Goal: Task Accomplishment & Management: Use online tool/utility

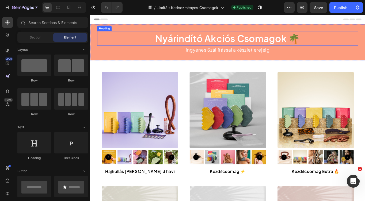
click at [221, 50] on h2 "Nyárindító Akciós Csomagok 🌴" at bounding box center [250, 42] width 305 height 17
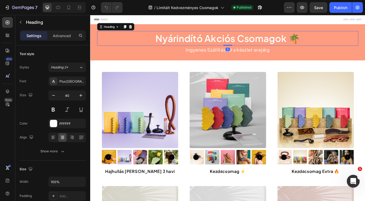
click at [223, 48] on h2 "Nyárindító Akciós Csomagok 🌴" at bounding box center [250, 42] width 305 height 17
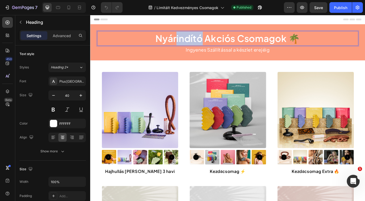
drag, startPoint x: 220, startPoint y: 43, endPoint x: 193, endPoint y: 43, distance: 27.0
click at [193, 43] on p "Nyárindító Akciós Csomagok 🌴" at bounding box center [251, 43] width 304 height 16
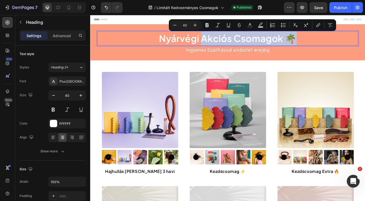
drag, startPoint x: 221, startPoint y: 44, endPoint x: 339, endPoint y: 41, distance: 117.6
click at [339, 41] on p "Nyárvégi Akciós Csomagok 🌴" at bounding box center [251, 43] width 304 height 16
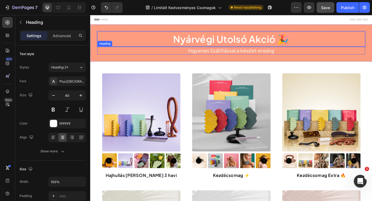
click at [208, 56] on h2 "Ingyenes Szállítással a készlet erejéig" at bounding box center [250, 55] width 305 height 9
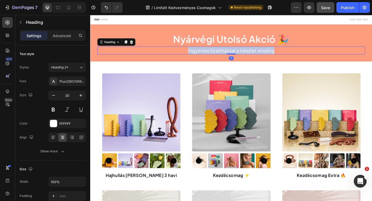
click at [208, 56] on p "Ingyenes Szállítással a készlet erejéig" at bounding box center [251, 56] width 304 height 8
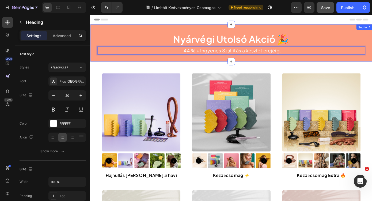
click at [111, 29] on div "Nyárvégi Utolsó Akció 🎉 Heading -44 % + Ingyenes Szállítás a készlet erejéig. H…" at bounding box center [250, 47] width 321 height 42
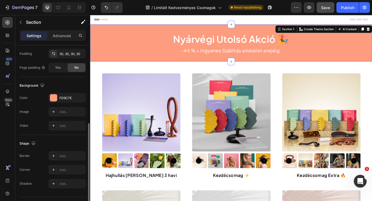
scroll to position [153, 0]
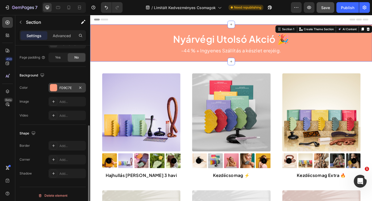
click at [65, 86] on div "FD9C7E" at bounding box center [67, 88] width 16 height 5
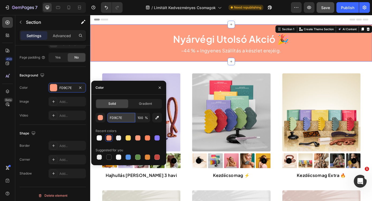
click at [124, 119] on input "FD9C7E" at bounding box center [121, 118] width 28 height 10
paste input "03CFE"
type input "03CFEE"
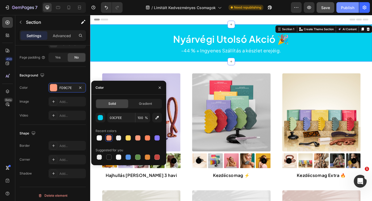
click at [352, 6] on div "Publish" at bounding box center [347, 8] width 13 height 6
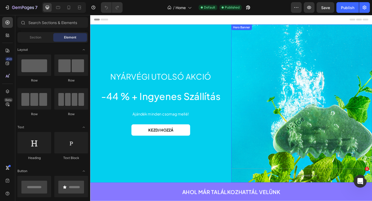
click at [314, 115] on div "Background Image" at bounding box center [331, 116] width 161 height 180
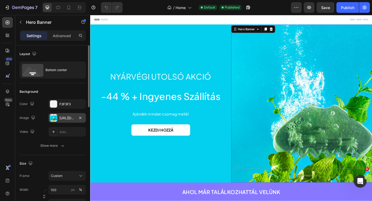
click at [73, 122] on div "[URL][DOMAIN_NAME]" at bounding box center [66, 118] width 37 height 10
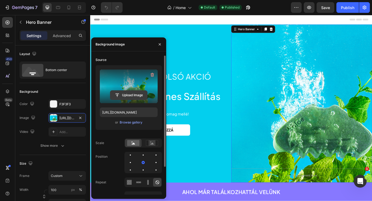
click at [135, 94] on input "file" at bounding box center [128, 95] width 37 height 9
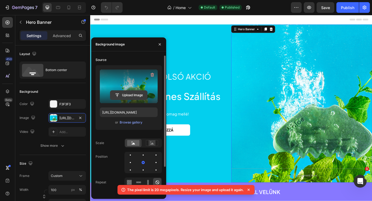
click at [132, 92] on input "file" at bounding box center [128, 95] width 37 height 9
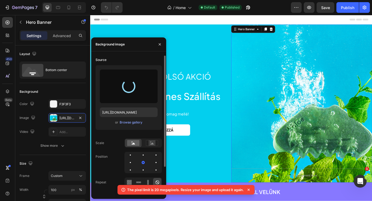
type input "[URL][DOMAIN_NAME]"
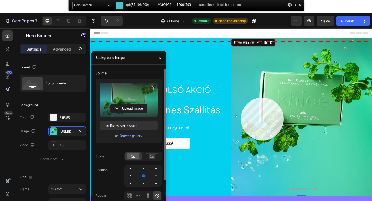
click at [241, 98] on div at bounding box center [250, 148] width 321 height 212
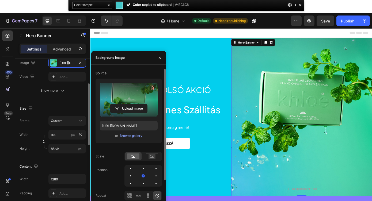
scroll to position [69, 0]
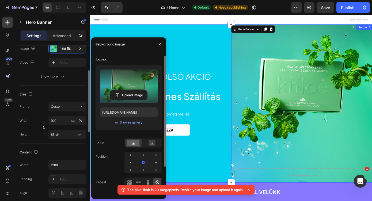
click at [213, 53] on div "Nyárvégi utolsó akció Heading -44 % + Ingyenes Szállítás Heading Ajándék minden…" at bounding box center [170, 116] width 161 height 180
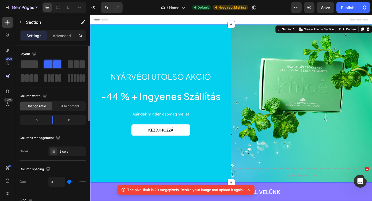
scroll to position [156, 0]
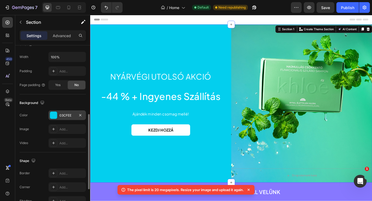
click at [68, 115] on div "03CFEE" at bounding box center [67, 115] width 16 height 5
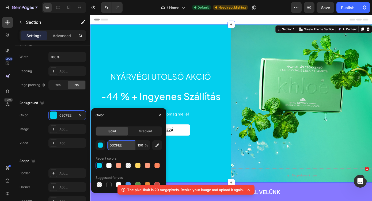
click at [128, 146] on input "03CFEE" at bounding box center [121, 146] width 28 height 10
paste input "#43C6C8"
type input "#43C6C8"
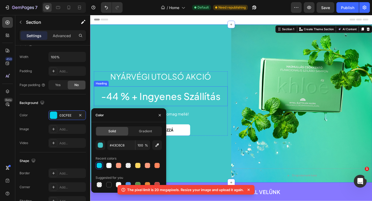
click at [182, 98] on h2 "-44 % + Ingyenes Szállítás" at bounding box center [170, 108] width 153 height 22
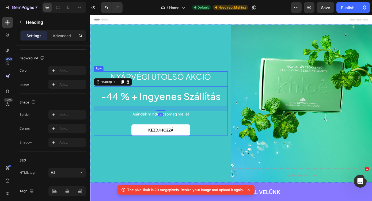
scroll to position [0, 0]
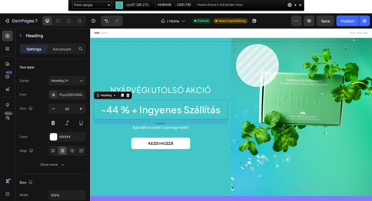
click at [236, 44] on div at bounding box center [250, 148] width 321 height 212
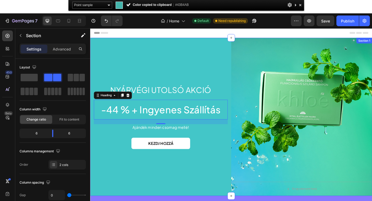
click at [127, 62] on div "Nyárvégi utolsó akció Heading -44 % + Ingyenes Szállítás Heading 20 Ajándék min…" at bounding box center [170, 129] width 161 height 180
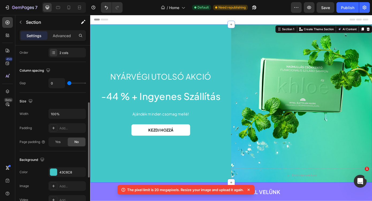
scroll to position [117, 0]
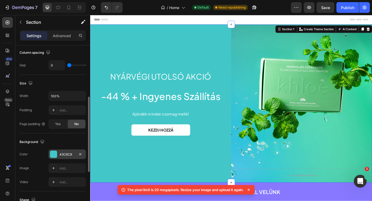
click at [64, 151] on div "43C6C8" at bounding box center [66, 155] width 37 height 10
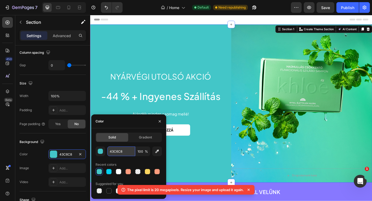
click at [118, 156] on input "43C6C8" at bounding box center [121, 152] width 28 height 10
paste input "#43B4AB"
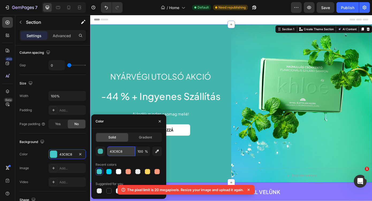
paste input "#A0C87A"
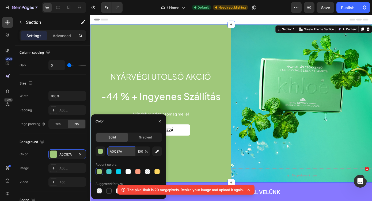
paste input "#329FB6"
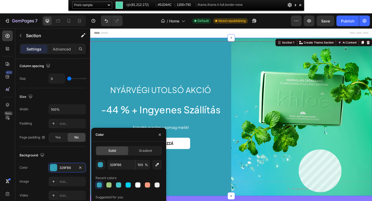
click at [342, 150] on div at bounding box center [250, 148] width 321 height 212
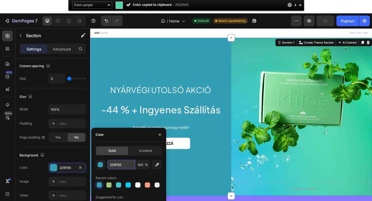
click at [118, 167] on input "329FB6" at bounding box center [121, 165] width 28 height 10
paste input "#51D4AC"
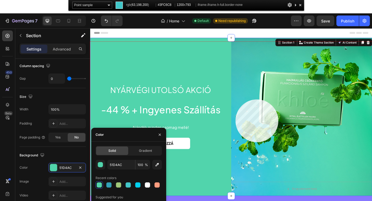
click at [236, 100] on div at bounding box center [250, 148] width 321 height 212
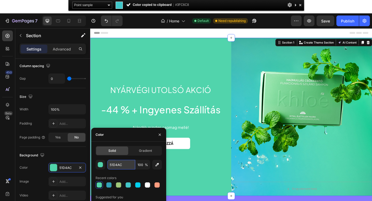
click at [126, 168] on input "51D4AC" at bounding box center [121, 165] width 28 height 10
paste input "#3FC6C8"
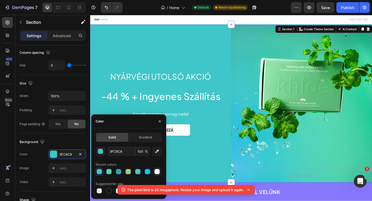
click at [155, 171] on div at bounding box center [156, 171] width 5 height 5
type input "FFFFFF"
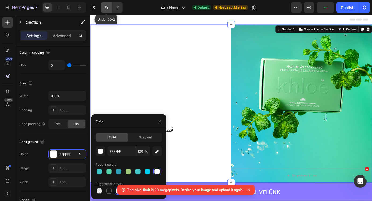
click at [105, 9] on icon "Undo/Redo" at bounding box center [106, 7] width 5 height 5
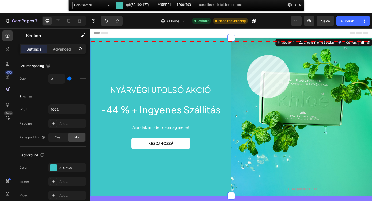
click at [247, 55] on div at bounding box center [250, 148] width 321 height 212
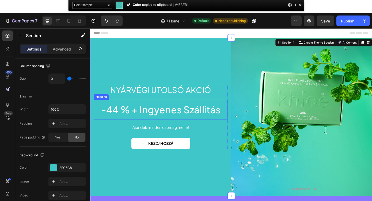
click at [125, 117] on h2 "-44 % + Ingyenes Szállítás" at bounding box center [170, 121] width 153 height 22
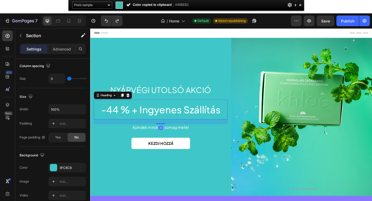
scroll to position [0, 0]
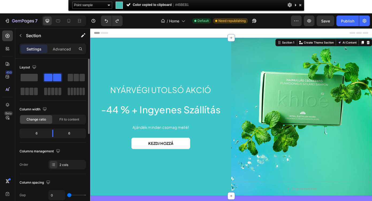
click at [123, 79] on div "Nyárvégi utolsó akció Heading -44 % + Ingyenes Szállítás Heading Ajándék minden…" at bounding box center [170, 129] width 161 height 180
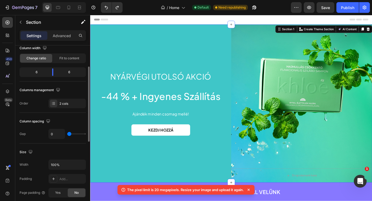
scroll to position [106, 0]
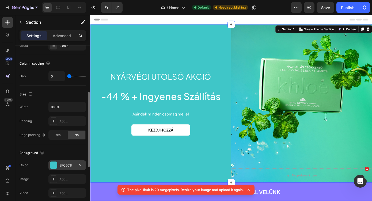
click at [69, 163] on div "3FC6C8" at bounding box center [67, 165] width 16 height 5
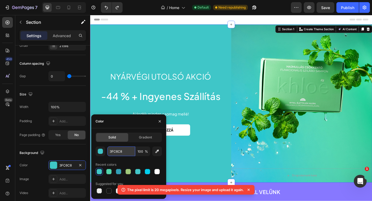
click at [124, 151] on input "3FC6C8" at bounding box center [121, 152] width 28 height 10
paste input "#45BEB1"
type input "#45BEB1"
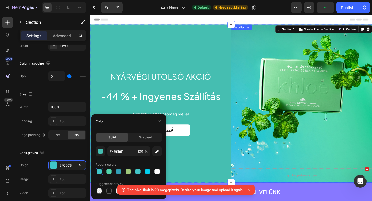
click at [275, 90] on div "Background Image" at bounding box center [331, 116] width 161 height 180
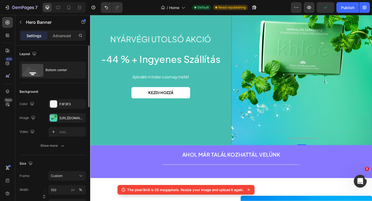
scroll to position [0, 0]
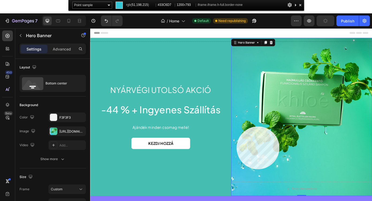
click at [237, 127] on div at bounding box center [250, 148] width 321 height 212
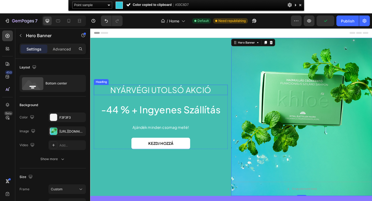
click at [120, 73] on div "Nyárvégi utolsó akció Heading -44 % + Ingyenes Szállítás Heading Ajándék minden…" at bounding box center [170, 129] width 161 height 180
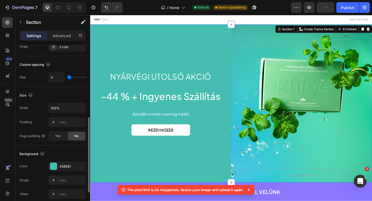
scroll to position [123, 0]
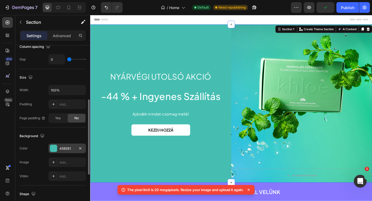
click at [63, 150] on div "45BEB1" at bounding box center [67, 148] width 16 height 5
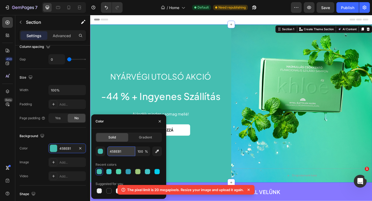
click at [119, 151] on input "45BEB1" at bounding box center [121, 152] width 28 height 10
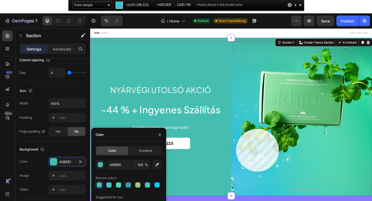
click at [236, 129] on div at bounding box center [250, 148] width 321 height 212
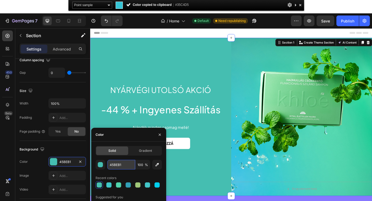
click at [120, 169] on input "45BEB1" at bounding box center [121, 165] width 28 height 10
paste input "#35C4D5"
type input "#35C4D5"
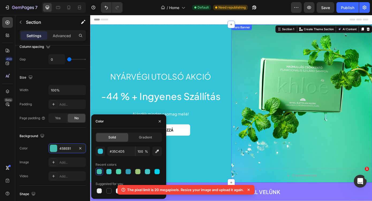
click at [282, 86] on div "Background Image" at bounding box center [331, 116] width 161 height 180
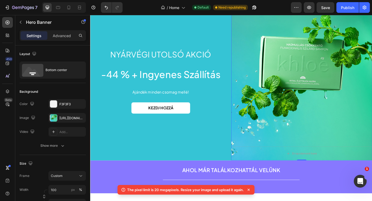
scroll to position [0, 0]
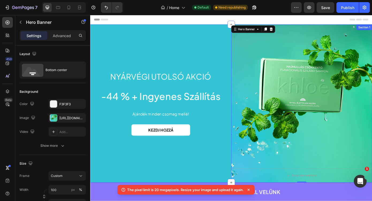
click at [146, 57] on div "Nyárvégi utolsó akció Heading -44 % + Ingyenes Szállítás Heading Ajándék minden…" at bounding box center [170, 116] width 161 height 180
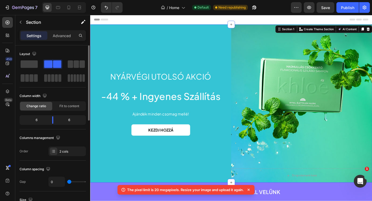
scroll to position [38, 0]
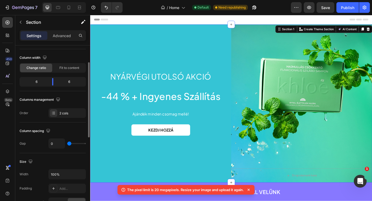
click at [133, 60] on div "Nyárvégi utolsó akció Heading -44 % + Ingyenes Szállítás Heading Ajándék minden…" at bounding box center [170, 116] width 161 height 180
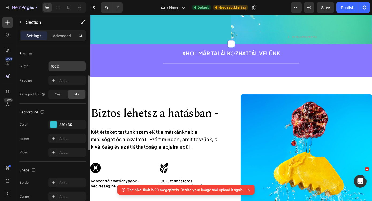
scroll to position [148, 0]
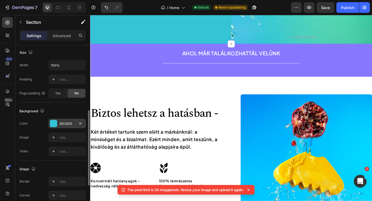
click at [63, 119] on div "35C4D5" at bounding box center [66, 124] width 37 height 10
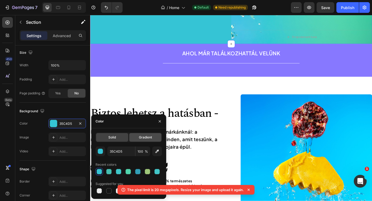
click at [148, 139] on span "Gradient" at bounding box center [145, 137] width 13 height 5
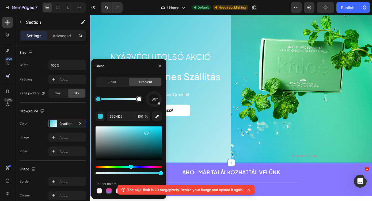
scroll to position [0, 0]
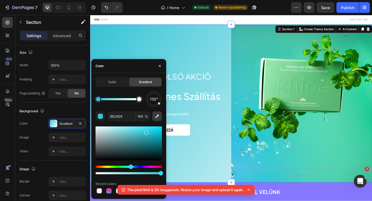
click at [157, 114] on icon "button" at bounding box center [156, 116] width 5 height 5
type input "212121"
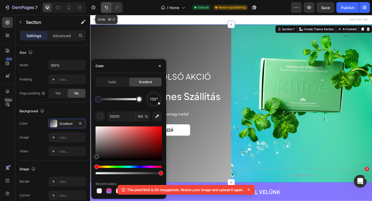
click at [105, 6] on icon "Undo/Redo" at bounding box center [106, 7] width 3 height 3
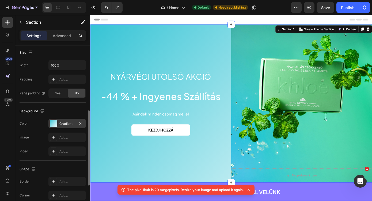
click at [67, 127] on div "Gradient" at bounding box center [66, 124] width 37 height 10
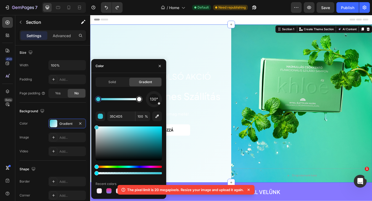
click at [105, 172] on div at bounding box center [129, 173] width 66 height 2
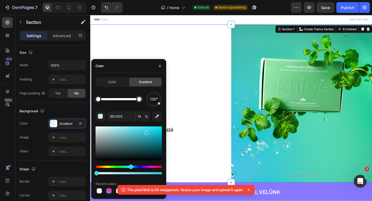
click at [93, 174] on div "Solid Gradient 130° 35C4D5 14 % Recent colors" at bounding box center [128, 136] width 75 height 118
type input "0"
drag, startPoint x: 129, startPoint y: 165, endPoint x: 119, endPoint y: 165, distance: 10.4
click at [119, 165] on div at bounding box center [129, 151] width 66 height 50
click at [110, 84] on span "Solid" at bounding box center [111, 82] width 7 height 5
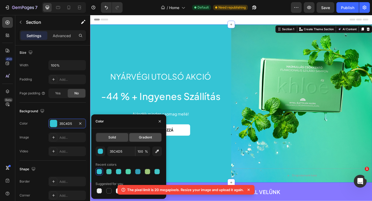
click at [139, 137] on span "Gradient" at bounding box center [145, 137] width 13 height 5
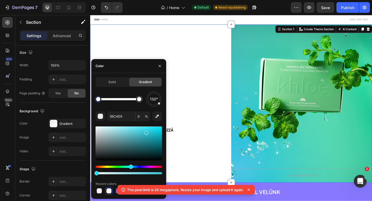
click at [249, 189] on icon at bounding box center [248, 189] width 5 height 5
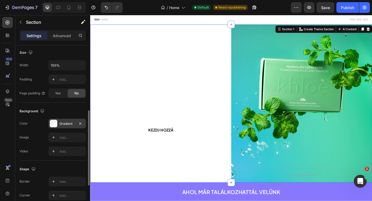
click at [70, 122] on div "Gradient" at bounding box center [67, 124] width 16 height 5
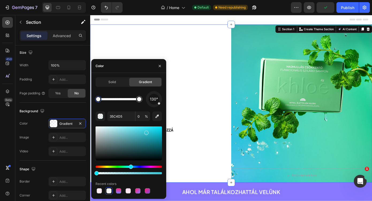
drag, startPoint x: 159, startPoint y: 106, endPoint x: 138, endPoint y: 106, distance: 20.9
click at [138, 106] on div "130°" at bounding box center [129, 99] width 66 height 16
type input "FFFFFF"
type input "100"
click at [141, 100] on div at bounding box center [139, 99] width 4 height 4
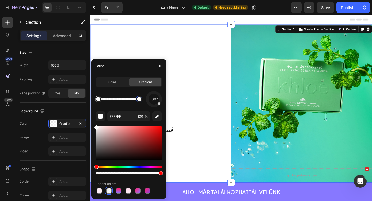
type input "35C4D5"
type input "0"
click at [99, 98] on div at bounding box center [98, 99] width 4 height 4
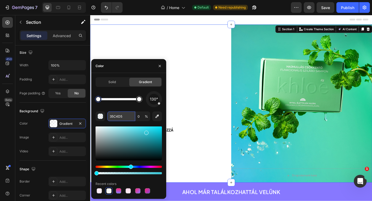
click at [120, 120] on input "35C4D5" at bounding box center [121, 117] width 28 height 10
paste input "#A0C87A"
type input "#A0C87A"
type input "100"
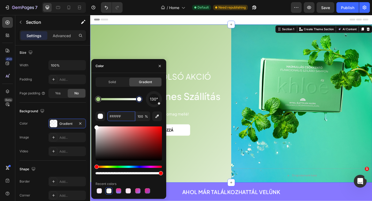
click at [138, 98] on div at bounding box center [139, 99] width 4 height 4
paste input "#329FB6"
type input "#329FB6"
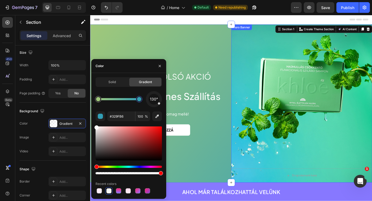
click at [285, 107] on div "Background Image" at bounding box center [331, 116] width 161 height 180
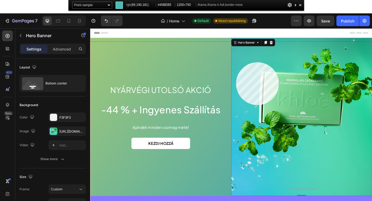
click at [236, 62] on div at bounding box center [250, 148] width 321 height 212
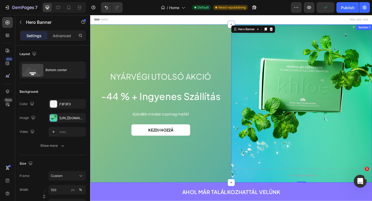
click at [118, 70] on div "Nyárvégi utolsó akció Heading -44 % + Ingyenes Szállítás Heading Ajándék minden…" at bounding box center [170, 116] width 161 height 180
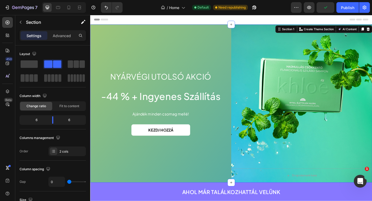
click at [105, 41] on div "Nyárvégi utolsó akció Heading -44 % + Ingyenes Szállítás Heading Ajándék minden…" at bounding box center [170, 116] width 161 height 180
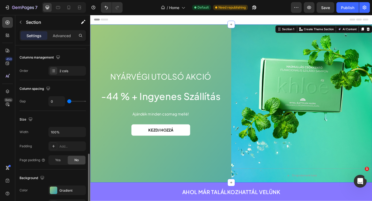
scroll to position [166, 0]
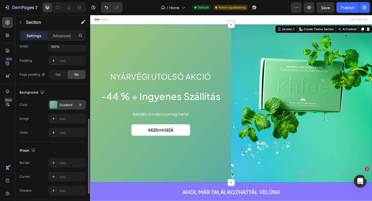
click at [65, 106] on div "Gradient" at bounding box center [67, 105] width 16 height 5
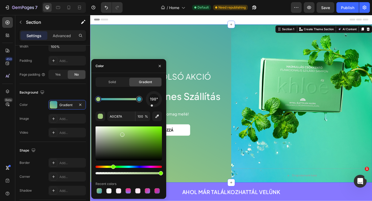
drag, startPoint x: 158, startPoint y: 105, endPoint x: 150, endPoint y: 111, distance: 10.0
click at [150, 111] on div "198° A0C87A 100 % Recent colors" at bounding box center [129, 143] width 66 height 104
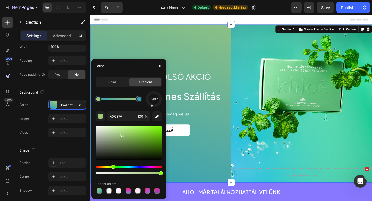
click at [154, 108] on div "198° A0C87A 100 % Recent colors" at bounding box center [129, 143] width 66 height 104
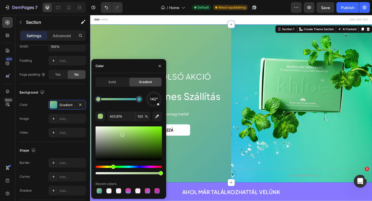
drag, startPoint x: 152, startPoint y: 107, endPoint x: 160, endPoint y: 106, distance: 7.5
click at [160, 106] on div "140°" at bounding box center [154, 99] width 16 height 16
click at [98, 101] on div at bounding box center [98, 99] width 6 height 6
click at [124, 119] on input "A0C87A" at bounding box center [121, 117] width 28 height 10
paste input "#45BEB5"
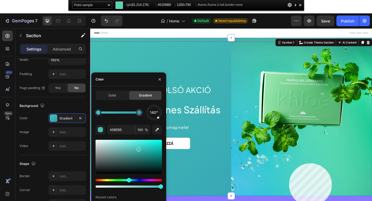
click at [332, 164] on div at bounding box center [250, 148] width 321 height 212
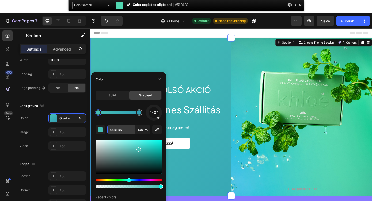
click at [123, 134] on input "45BEB5" at bounding box center [121, 130] width 28 height 10
paste input "#51D6B0"
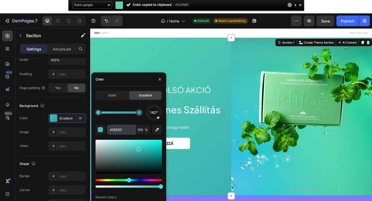
type input "#51D6B0"
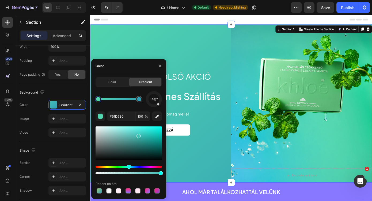
click at [228, 74] on div "Nyárvégi utolsó akció Heading -44 % + Ingyenes Szállítás Heading Ajándék minden…" at bounding box center [170, 116] width 161 height 180
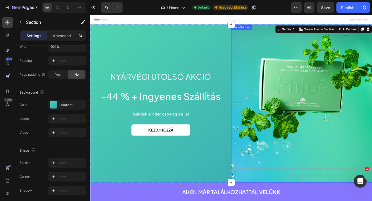
click at [266, 74] on div "Background Image" at bounding box center [331, 116] width 161 height 180
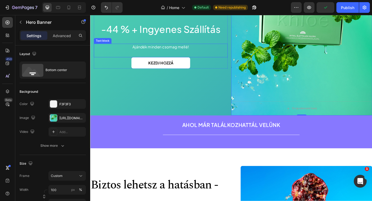
scroll to position [0, 0]
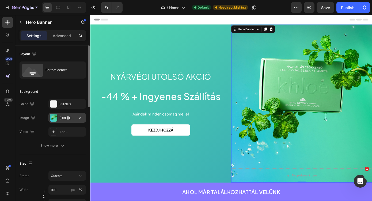
click at [51, 117] on div at bounding box center [53, 117] width 7 height 7
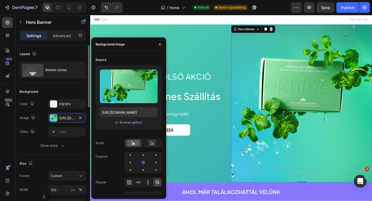
click at [39, 127] on div "Video Add..." at bounding box center [53, 132] width 66 height 10
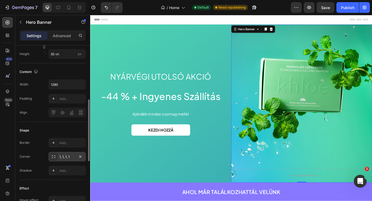
scroll to position [167, 0]
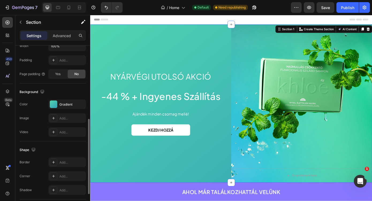
click at [110, 50] on div "Nyárvégi utolsó akció Heading -44 % + Ingyenes Szállítás Heading Ajándék minden…" at bounding box center [170, 116] width 161 height 180
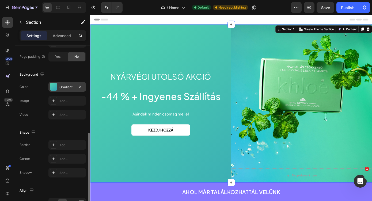
scroll to position [182, 0]
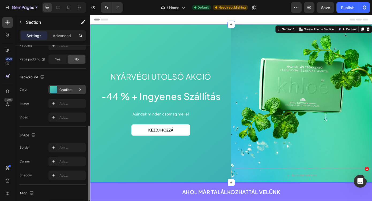
click at [66, 88] on div "Gradient" at bounding box center [67, 90] width 16 height 5
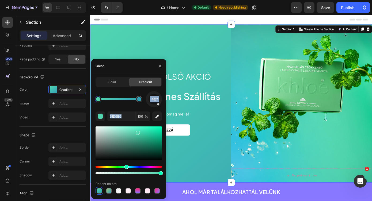
drag, startPoint x: 158, startPoint y: 106, endPoint x: 143, endPoint y: 110, distance: 15.9
click at [143, 110] on div "140° 51D6B0 100 % Recent colors" at bounding box center [129, 143] width 66 height 104
drag, startPoint x: 157, startPoint y: 107, endPoint x: 143, endPoint y: 103, distance: 15.0
click at [143, 103] on div "140°" at bounding box center [129, 99] width 66 height 16
drag, startPoint x: 159, startPoint y: 107, endPoint x: 149, endPoint y: 106, distance: 10.2
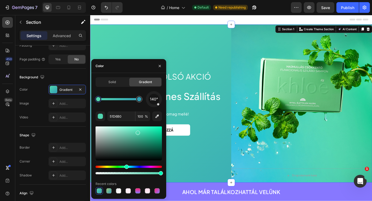
click at [149, 106] on div "140°" at bounding box center [154, 99] width 16 height 16
drag, startPoint x: 158, startPoint y: 106, endPoint x: 156, endPoint y: 100, distance: 6.6
click at [156, 100] on div "140°" at bounding box center [154, 99] width 16 height 16
click at [156, 100] on span "111°" at bounding box center [154, 99] width 6 height 6
drag, startPoint x: 160, startPoint y: 102, endPoint x: 149, endPoint y: 108, distance: 12.6
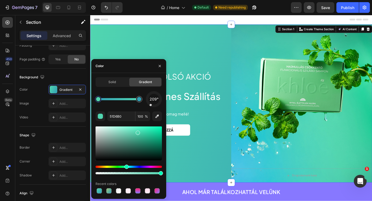
click at [149, 109] on div "209° 51D6B0 100 % Recent colors" at bounding box center [129, 143] width 66 height 104
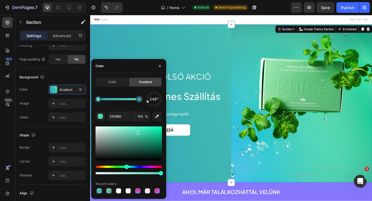
drag, startPoint x: 151, startPoint y: 106, endPoint x: 146, endPoint y: 102, distance: 6.1
click at [146, 102] on div at bounding box center [153, 99] width 21 height 21
click at [161, 65] on icon "button" at bounding box center [160, 66] width 4 height 4
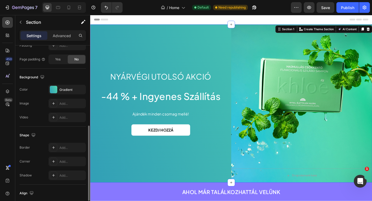
click at [65, 97] on div "The changes might be hidden by the video. Color Gradient Image Add... Video Add…" at bounding box center [53, 103] width 66 height 37
click at [60, 92] on div "Gradient" at bounding box center [66, 90] width 37 height 10
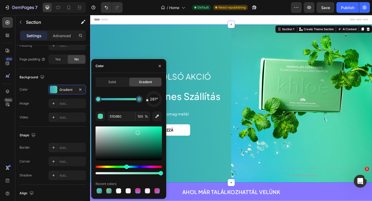
drag, startPoint x: 150, startPoint y: 104, endPoint x: 147, endPoint y: 100, distance: 4.2
click at [147, 100] on div at bounding box center [154, 99] width 18 height 18
click at [271, 138] on div "Background Image" at bounding box center [331, 116] width 161 height 180
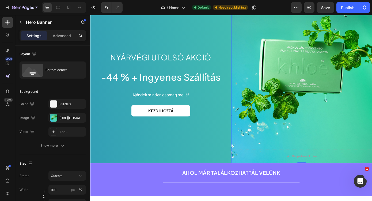
scroll to position [12, 0]
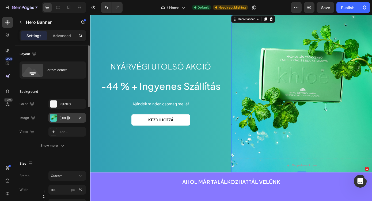
click at [55, 120] on div at bounding box center [53, 117] width 7 height 7
click at [86, 138] on div "The changes might be hidden by the image and the video. Color F3F3F3 Image http…" at bounding box center [53, 124] width 66 height 51
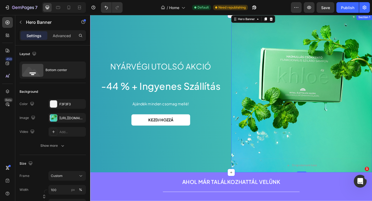
click at [158, 41] on div "Nyárvégi utolsó akció Heading -44 % + Ingyenes Szállítás Heading Ajándék minden…" at bounding box center [170, 104] width 161 height 180
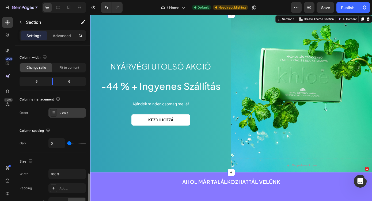
scroll to position [129, 0]
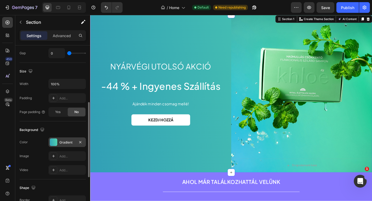
click at [53, 139] on div at bounding box center [53, 142] width 7 height 7
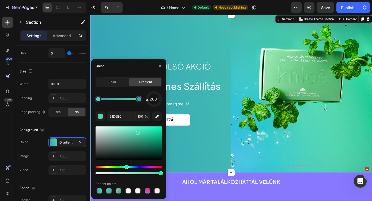
click at [147, 101] on div at bounding box center [154, 99] width 19 height 19
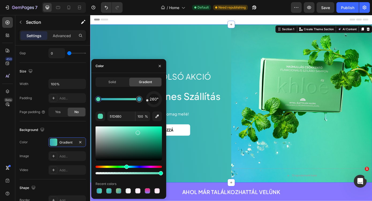
click at [277, 87] on div "Background Image" at bounding box center [331, 116] width 161 height 180
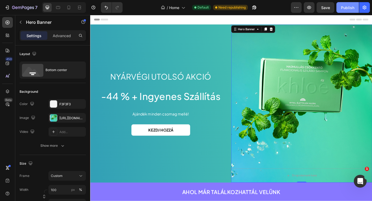
click at [343, 9] on div "Publish" at bounding box center [347, 8] width 13 height 6
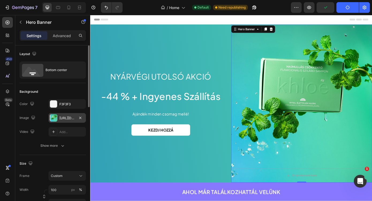
click at [59, 121] on div "https://cdn.shopify.com/s/files/1/0780/6114/2355/files/gempages_479745324273894…" at bounding box center [66, 118] width 37 height 10
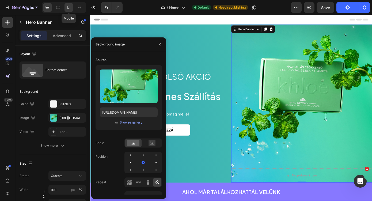
click at [70, 8] on icon at bounding box center [68, 8] width 3 height 4
type input "100%"
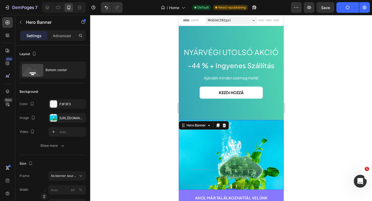
click at [232, 152] on div "Background Image" at bounding box center [231, 155] width 105 height 70
click at [73, 118] on div "https://cdn.shopify.com/s/files/1/0780/6114/2355/files/gempages_479745324273894…" at bounding box center [67, 118] width 16 height 5
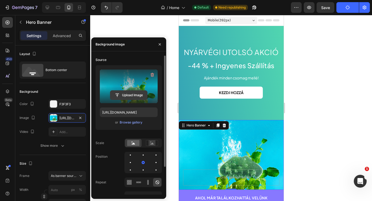
click at [129, 95] on input "file" at bounding box center [128, 95] width 37 height 9
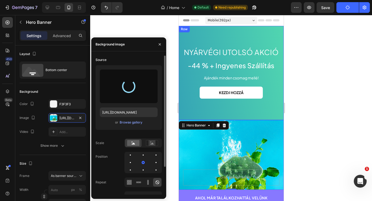
type input "https://cdn.shopify.com/s/files/1/0780/6114/2355/files/gempages_479745324273894…"
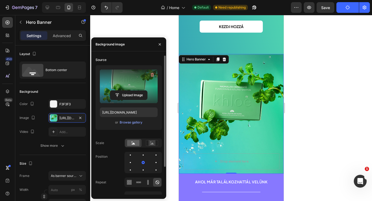
scroll to position [87, 0]
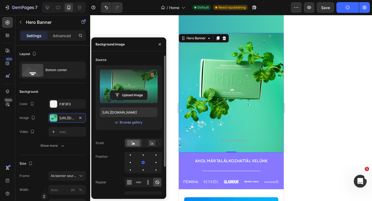
click at [332, 133] on div at bounding box center [231, 108] width 282 height 186
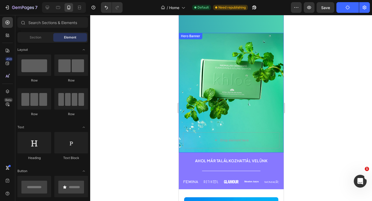
click at [230, 88] on div "Background Image" at bounding box center [231, 93] width 105 height 120
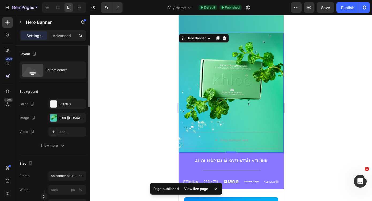
scroll to position [63, 0]
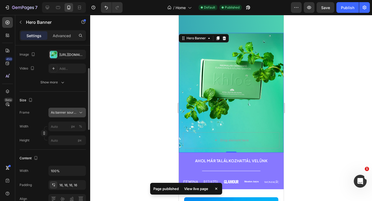
click at [67, 115] on span "As banner source" at bounding box center [64, 112] width 26 height 5
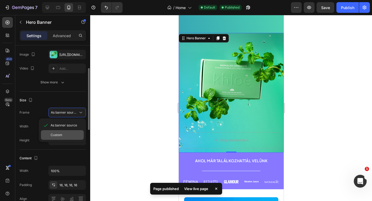
click at [66, 133] on div "Custom" at bounding box center [66, 135] width 31 height 5
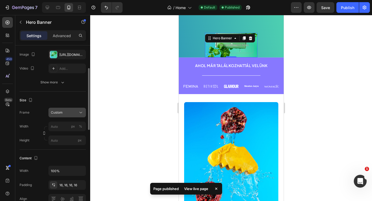
click at [66, 115] on div "Custom" at bounding box center [64, 112] width 26 height 5
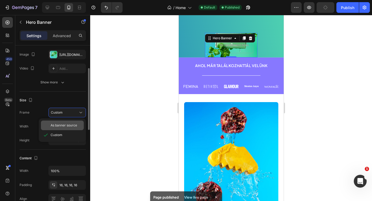
click at [71, 123] on span "As banner source" at bounding box center [64, 125] width 27 height 5
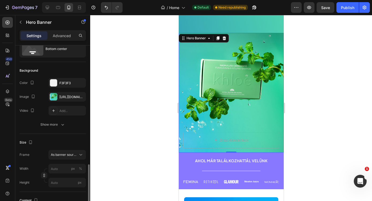
scroll to position [0, 0]
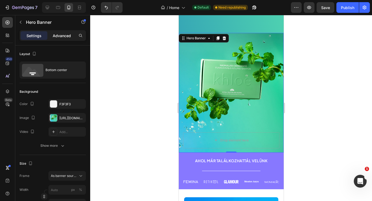
click at [56, 39] on div "Advanced" at bounding box center [61, 35] width 27 height 9
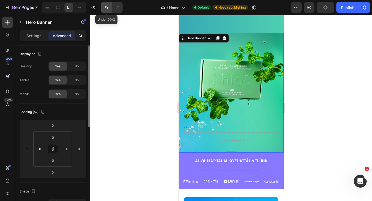
click at [105, 6] on icon "Undo/Redo" at bounding box center [106, 7] width 5 height 5
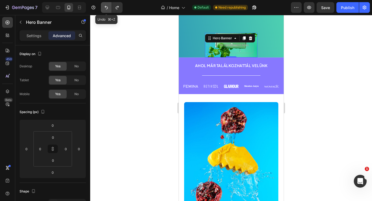
click at [105, 6] on icon "Undo/Redo" at bounding box center [106, 7] width 5 height 5
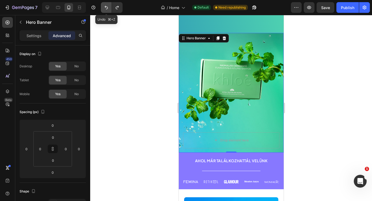
click at [105, 6] on icon "Undo/Redo" at bounding box center [106, 7] width 5 height 5
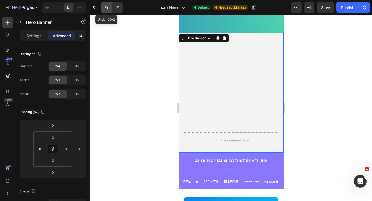
click at [105, 6] on icon "Undo/Redo" at bounding box center [106, 7] width 5 height 5
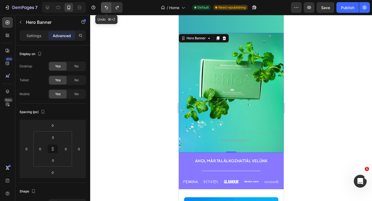
click at [108, 8] on icon "Undo/Redo" at bounding box center [106, 7] width 5 height 5
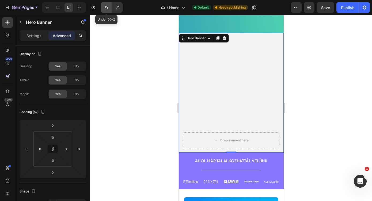
click at [108, 8] on icon "Undo/Redo" at bounding box center [106, 7] width 5 height 5
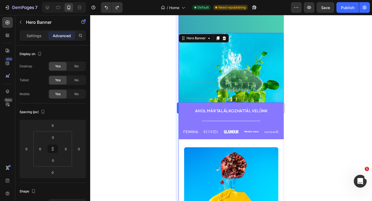
drag, startPoint x: 108, startPoint y: 8, endPoint x: 176, endPoint y: 48, distance: 78.8
click at [176, 0] on div "7 Version history / Home Default Need republishing Preview Save Publish 450 Bet…" at bounding box center [186, 0] width 372 height 0
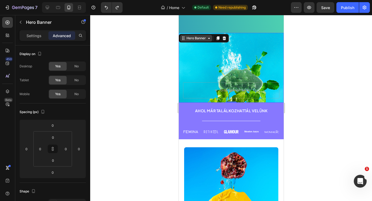
click at [184, 40] on div "Hero Banner" at bounding box center [196, 38] width 32 height 6
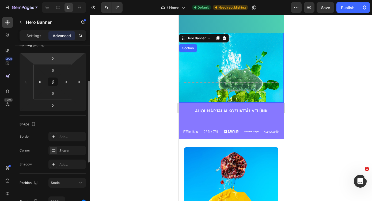
scroll to position [72, 0]
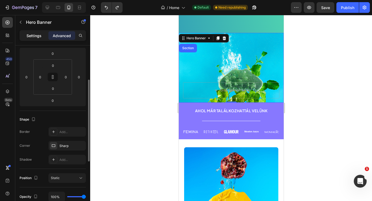
click at [36, 39] on div "Settings" at bounding box center [34, 35] width 27 height 9
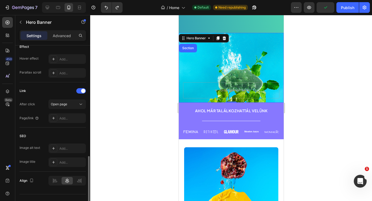
scroll to position [302, 0]
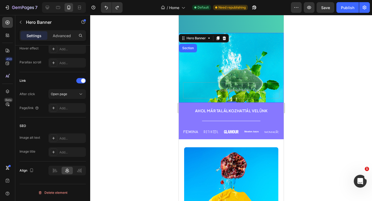
click at [234, 54] on div "Background Image" at bounding box center [231, 68] width 105 height 70
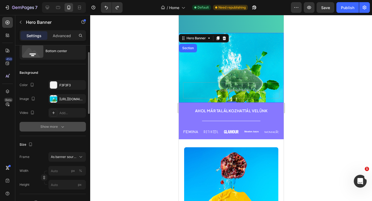
click at [51, 127] on div "Show more" at bounding box center [52, 126] width 25 height 5
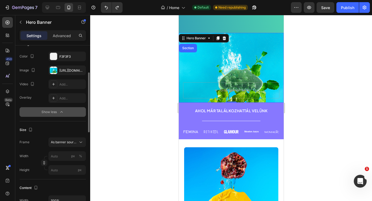
scroll to position [56, 0]
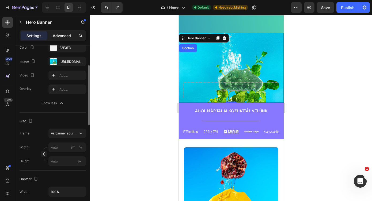
click at [60, 37] on p "Advanced" at bounding box center [62, 36] width 18 height 6
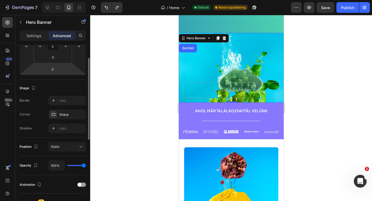
scroll to position [0, 0]
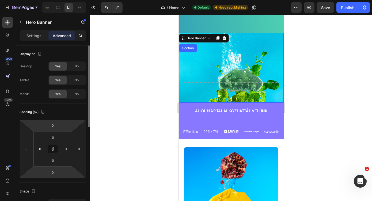
drag, startPoint x: 44, startPoint y: 59, endPoint x: 41, endPoint y: 53, distance: 6.3
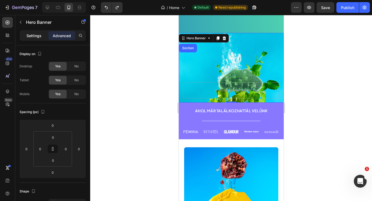
click at [36, 37] on p "Settings" at bounding box center [34, 36] width 15 height 6
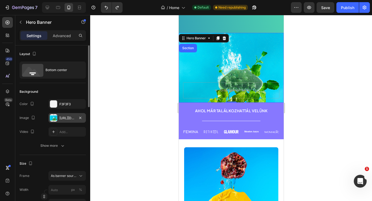
click at [59, 122] on div "https://cdn.shopify.com/s/files/1/0780/6114/2355/files/gempages_479745324273894…" at bounding box center [66, 118] width 37 height 10
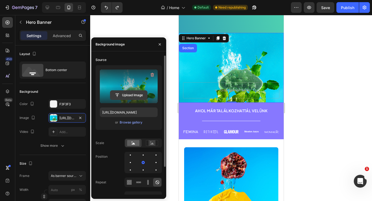
click at [134, 95] on input "file" at bounding box center [128, 95] width 37 height 9
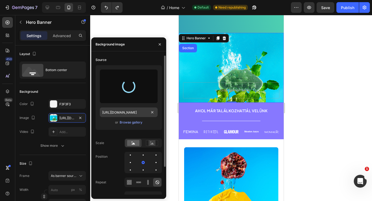
type input "https://cdn.shopify.com/s/files/1/0780/6114/2355/files/gempages_479745324273894…"
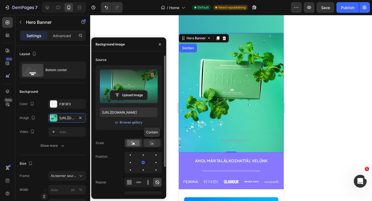
click at [150, 143] on rect at bounding box center [152, 143] width 7 height 5
click at [134, 145] on rect at bounding box center [133, 143] width 12 height 6
click at [153, 157] on div at bounding box center [156, 155] width 6 height 6
click at [153, 162] on div at bounding box center [156, 163] width 6 height 6
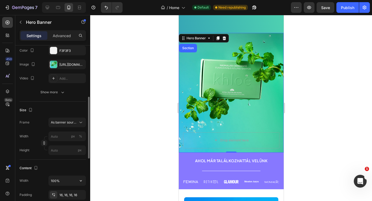
scroll to position [85, 0]
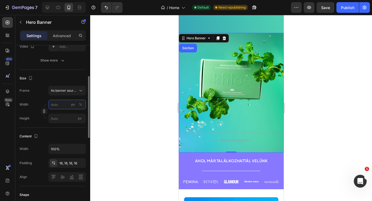
click at [60, 105] on input "px %" at bounding box center [66, 105] width 37 height 10
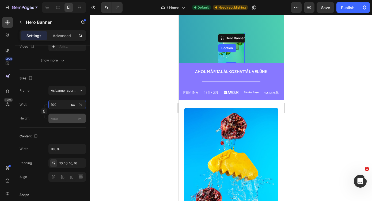
type input "100"
click at [58, 117] on input "px" at bounding box center [66, 119] width 37 height 10
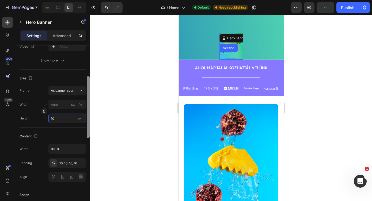
type input "1"
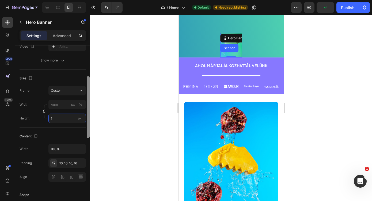
type input "1"
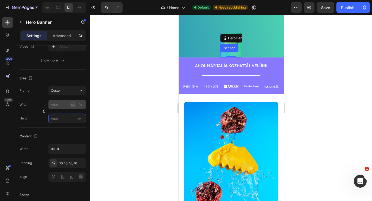
type input "1"
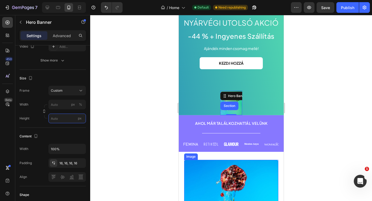
scroll to position [29, 0]
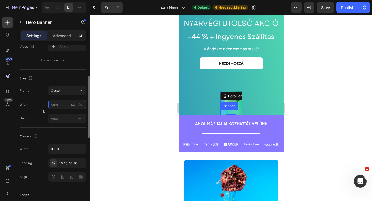
click at [61, 106] on input "px %" at bounding box center [66, 105] width 37 height 10
type input "u"
click at [63, 97] on div "Frame Custom Width px % Height px" at bounding box center [53, 104] width 66 height 37
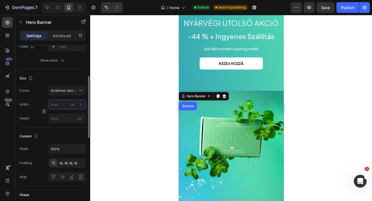
click at [63, 109] on input "px %" at bounding box center [66, 105] width 37 height 10
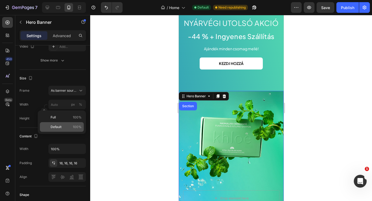
click at [58, 124] on div "Default 100%" at bounding box center [62, 127] width 44 height 10
type input "100"
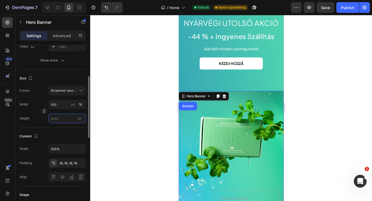
click at [59, 117] on input "px" at bounding box center [66, 119] width 37 height 10
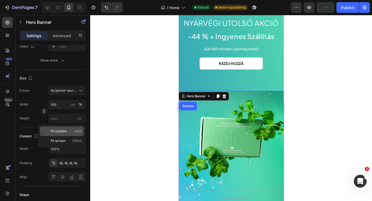
click at [58, 133] on span "Fit content" at bounding box center [59, 131] width 16 height 5
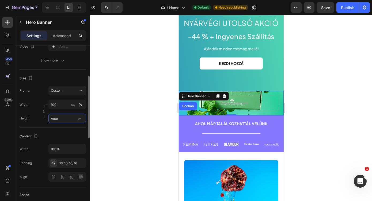
click at [60, 118] on input "Auto" at bounding box center [66, 119] width 37 height 10
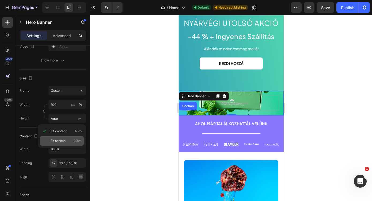
click at [62, 139] on span "Fit screen" at bounding box center [58, 141] width 15 height 5
type input "100 vh"
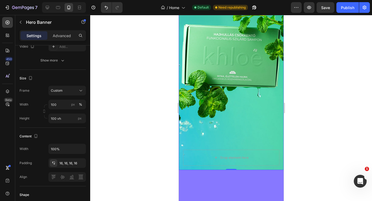
scroll to position [48, 0]
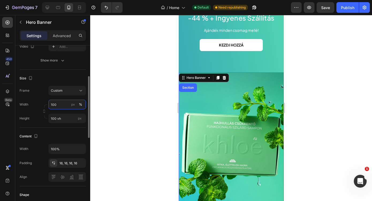
click at [58, 107] on input "100" at bounding box center [66, 105] width 37 height 10
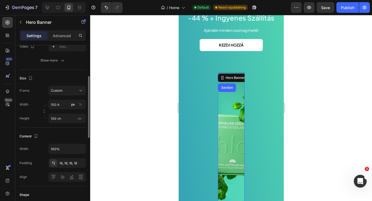
type input "100"
click at [58, 104] on input "100" at bounding box center [66, 105] width 37 height 10
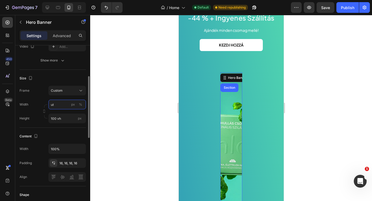
type input "u"
type input "Auto"
click at [60, 122] on input "100 vh" at bounding box center [66, 119] width 37 height 10
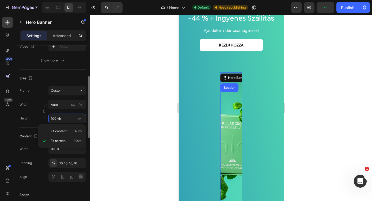
click at [60, 122] on input "100 vh" at bounding box center [66, 119] width 37 height 10
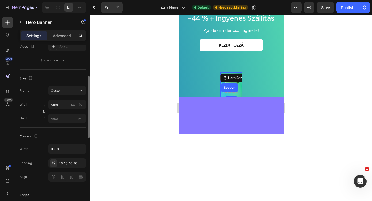
click at [35, 124] on div "Size Frame Custom Width Auto px % Height px" at bounding box center [53, 99] width 66 height 58
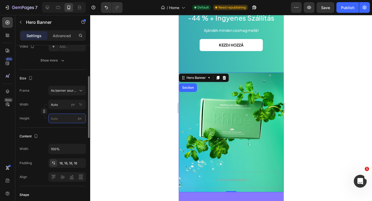
click at [56, 122] on input "px" at bounding box center [66, 119] width 37 height 10
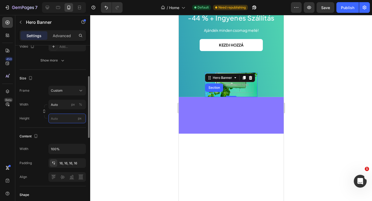
click at [52, 117] on input "px" at bounding box center [66, 119] width 37 height 10
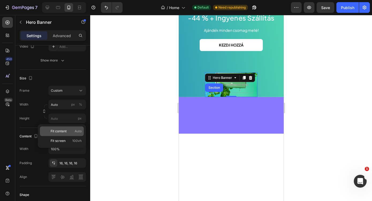
click at [41, 133] on div "Fit content Auto" at bounding box center [62, 132] width 44 height 10
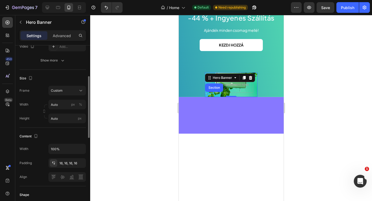
click at [83, 129] on div "Content Width 100% Padding 16, 16, 16, 16 Align" at bounding box center [53, 157] width 66 height 59
click at [61, 119] on input "Auto" at bounding box center [66, 119] width 37 height 10
click at [54, 119] on input "Auto" at bounding box center [66, 119] width 37 height 10
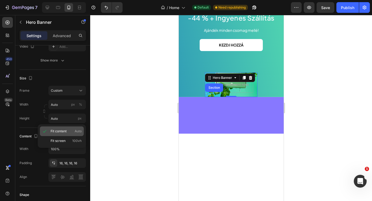
click at [61, 133] on span "Fit content" at bounding box center [59, 131] width 16 height 5
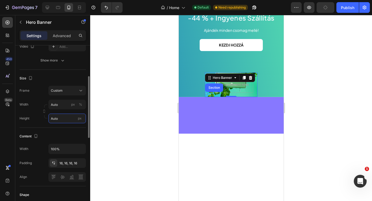
click at [61, 118] on input "Auto" at bounding box center [66, 119] width 37 height 10
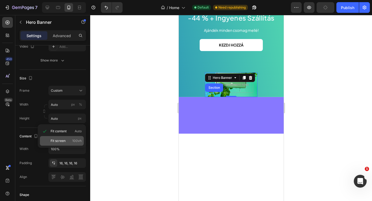
click at [62, 144] on div "Fit screen 100vh" at bounding box center [62, 141] width 44 height 10
type input "100 vh"
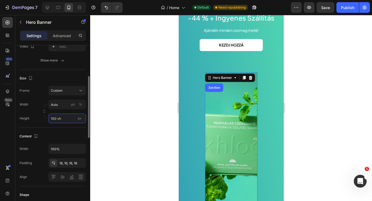
click at [58, 121] on input "100 vh" at bounding box center [66, 119] width 37 height 10
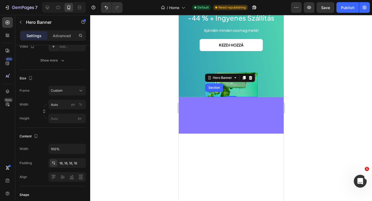
click at [115, 128] on div at bounding box center [231, 108] width 282 height 186
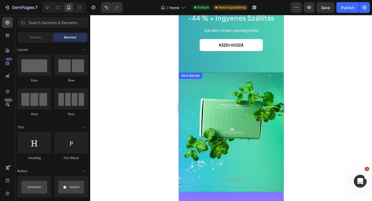
click at [220, 118] on div "Background Image" at bounding box center [231, 133] width 105 height 120
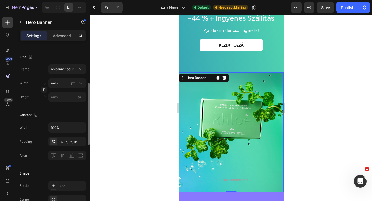
scroll to position [106, 0]
click at [63, 143] on div "16, 16, 16, 16" at bounding box center [67, 142] width 16 height 5
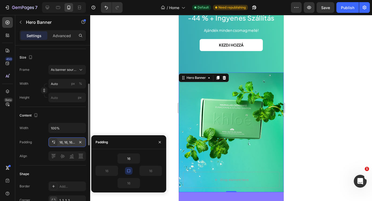
click at [63, 143] on div "16, 16, 16, 16" at bounding box center [67, 142] width 16 height 5
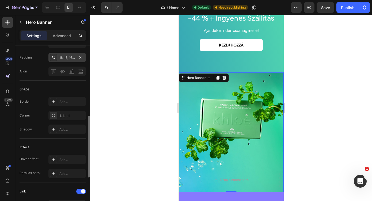
scroll to position [192, 0]
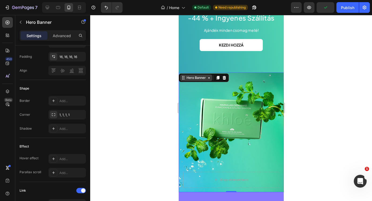
click at [184, 76] on icon at bounding box center [183, 78] width 4 height 4
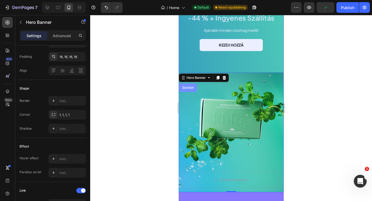
click at [185, 90] on div "Section" at bounding box center [188, 88] width 18 height 9
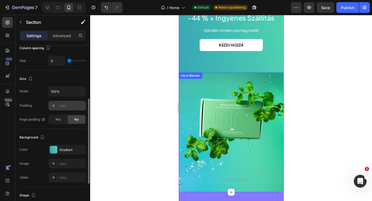
scroll to position [30, 0]
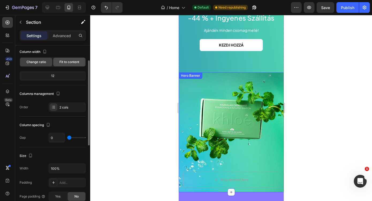
click at [63, 62] on span "Fit to content" at bounding box center [69, 62] width 20 height 5
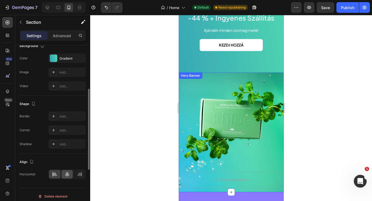
scroll to position [58, 0]
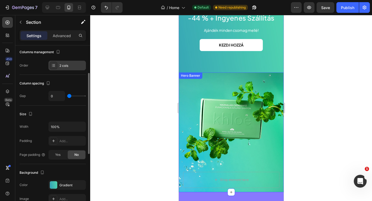
click at [64, 63] on div "2 cols" at bounding box center [71, 65] width 25 height 5
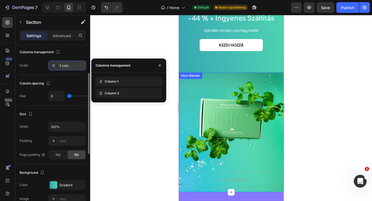
click at [64, 63] on div "2 cols" at bounding box center [71, 65] width 25 height 5
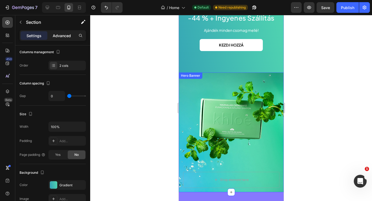
click at [57, 37] on p "Advanced" at bounding box center [62, 36] width 18 height 6
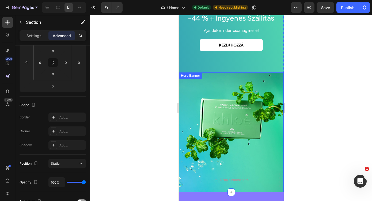
scroll to position [0, 0]
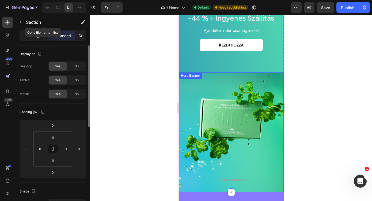
click at [32, 32] on div "Settings" at bounding box center [34, 35] width 27 height 9
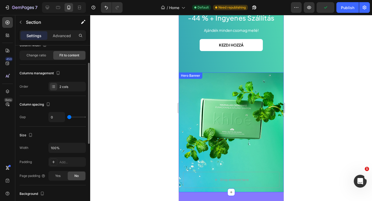
scroll to position [37, 0]
click at [59, 89] on div "2 cols" at bounding box center [71, 86] width 25 height 5
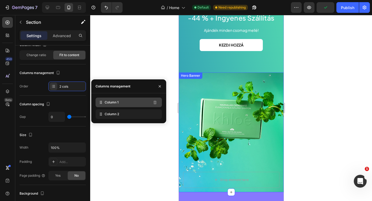
click at [112, 105] on div "Column 1" at bounding box center [129, 103] width 66 height 10
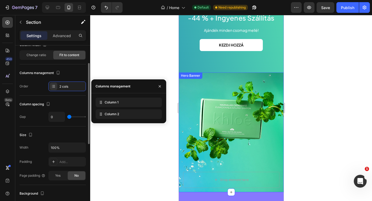
click at [57, 108] on div "Column spacing" at bounding box center [53, 104] width 66 height 9
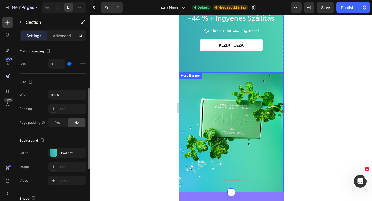
scroll to position [95, 0]
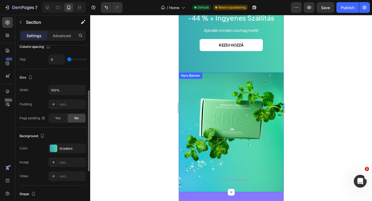
click at [191, 77] on div "Hero Banner" at bounding box center [190, 75] width 21 height 5
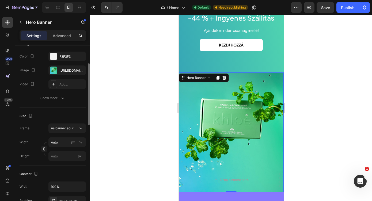
scroll to position [48, 0]
click at [68, 123] on button "As banner source" at bounding box center [66, 128] width 37 height 10
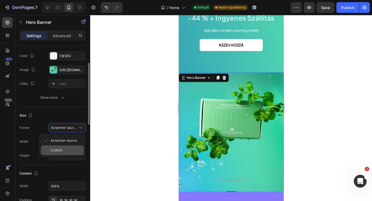
click at [63, 146] on div "Custom" at bounding box center [62, 151] width 43 height 10
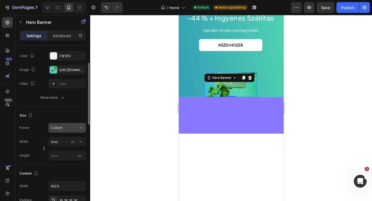
click at [63, 129] on div "Custom" at bounding box center [64, 128] width 26 height 5
click at [64, 135] on div "As banner source Custom" at bounding box center [62, 146] width 47 height 24
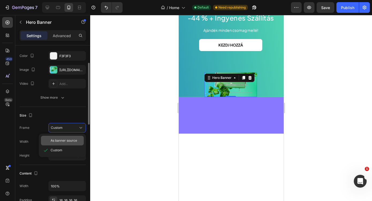
click at [63, 139] on span "As banner source" at bounding box center [64, 140] width 27 height 5
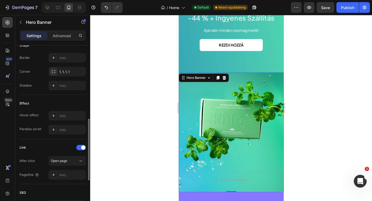
scroll to position [239, 0]
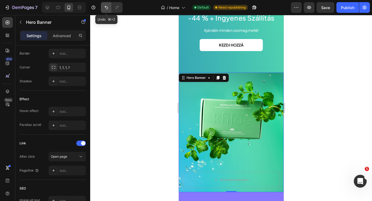
click at [105, 6] on icon "Undo/Redo" at bounding box center [106, 7] width 5 height 5
type input "Auto"
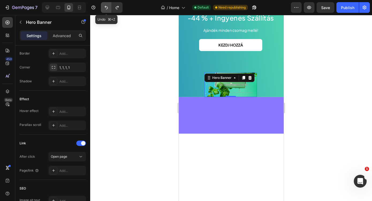
click at [105, 6] on icon "Undo/Redo" at bounding box center [106, 7] width 5 height 5
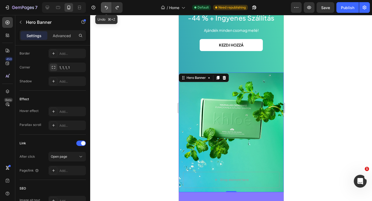
click at [105, 6] on icon "Undo/Redo" at bounding box center [106, 7] width 5 height 5
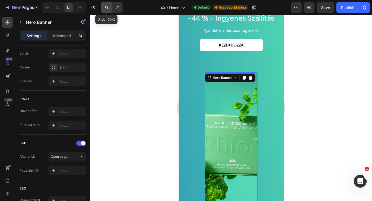
click at [105, 6] on icon "Undo/Redo" at bounding box center [106, 7] width 5 height 5
type input "Auto"
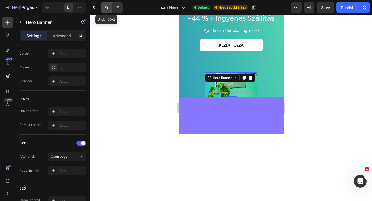
click at [105, 6] on icon "Undo/Redo" at bounding box center [106, 7] width 5 height 5
click at [105, 5] on icon "Undo/Redo" at bounding box center [106, 7] width 5 height 5
click at [105, 7] on icon "Undo/Redo" at bounding box center [106, 7] width 5 height 5
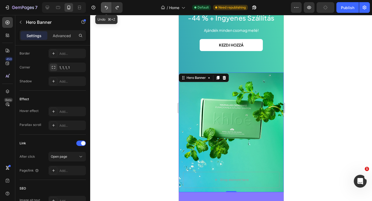
click at [104, 9] on icon "Undo/Redo" at bounding box center [106, 7] width 5 height 5
type input "100 vh"
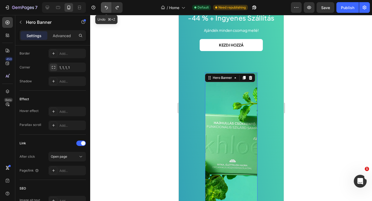
click at [104, 9] on icon "Undo/Redo" at bounding box center [106, 7] width 5 height 5
type input "100"
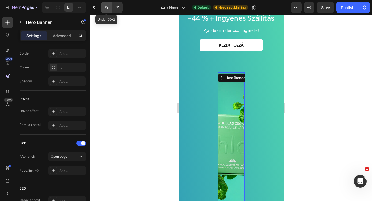
click at [104, 9] on icon "Undo/Redo" at bounding box center [106, 7] width 5 height 5
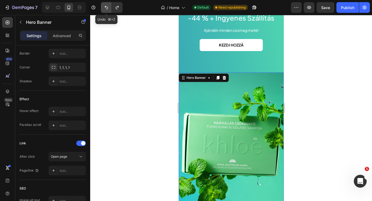
click at [104, 9] on icon "Undo/Redo" at bounding box center [106, 7] width 5 height 5
type input "Auto"
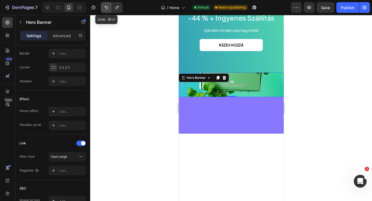
click at [104, 9] on icon "Undo/Redo" at bounding box center [106, 7] width 5 height 5
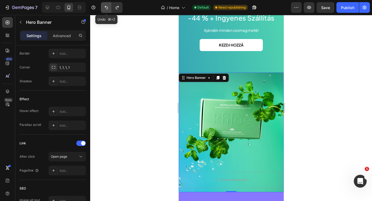
click at [104, 9] on icon "Undo/Redo" at bounding box center [106, 7] width 5 height 5
type input "1"
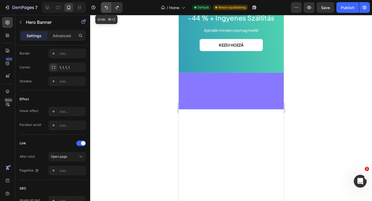
click at [104, 9] on icon "Undo/Redo" at bounding box center [106, 7] width 5 height 5
click at [106, 10] on button "Undo/Redo" at bounding box center [106, 7] width 11 height 11
type input "100"
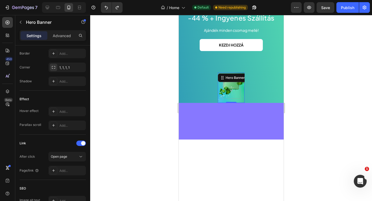
click at [108, 13] on div "7 Version history / Home Default Need republishing Preview Save Publish" at bounding box center [186, 7] width 372 height 15
click at [105, 9] on icon "Undo/Redo" at bounding box center [106, 7] width 5 height 5
click at [108, 8] on icon "Undo/Redo" at bounding box center [106, 7] width 5 height 5
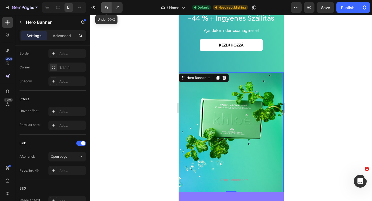
click at [106, 8] on icon "Undo/Redo" at bounding box center [106, 7] width 5 height 5
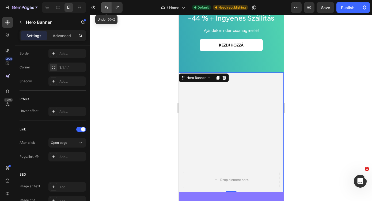
click at [106, 9] on icon "Undo/Redo" at bounding box center [106, 7] width 5 height 5
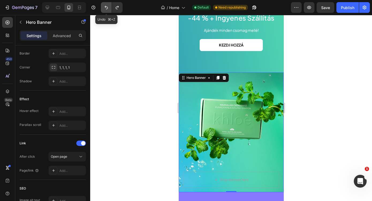
click at [106, 9] on icon "Undo/Redo" at bounding box center [106, 7] width 5 height 5
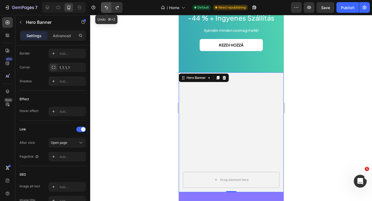
click at [106, 9] on icon "Undo/Redo" at bounding box center [106, 7] width 5 height 5
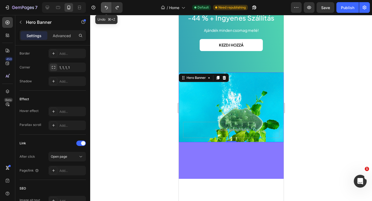
click at [106, 9] on icon "Undo/Redo" at bounding box center [106, 7] width 5 height 5
click at [208, 93] on div "Background Image" at bounding box center [231, 108] width 105 height 70
click at [338, 109] on div at bounding box center [231, 108] width 282 height 186
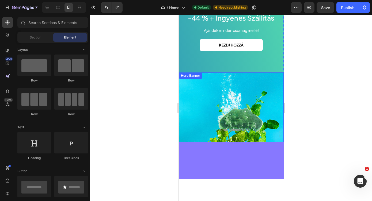
click at [209, 102] on div "Background Image" at bounding box center [231, 108] width 105 height 70
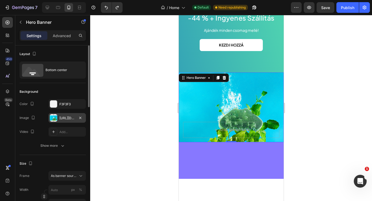
click at [68, 118] on div "https://cdn.shopify.com/s/files/1/0780/6114/2355/files/gempages_479745324273894…" at bounding box center [67, 118] width 16 height 5
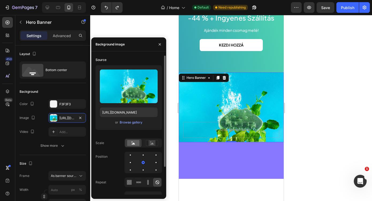
click at [130, 126] on div "or Browse gallery" at bounding box center [129, 122] width 58 height 6
click at [133, 123] on div "Browse gallery" at bounding box center [131, 122] width 23 height 5
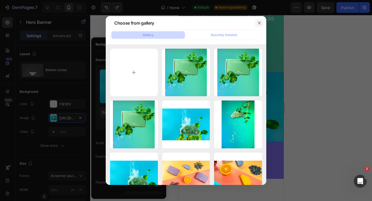
click at [260, 22] on icon "button" at bounding box center [259, 22] width 3 height 3
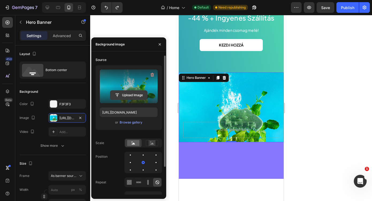
click at [128, 92] on input "file" at bounding box center [128, 95] width 37 height 9
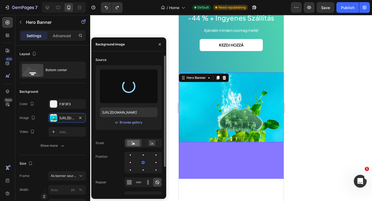
type input "https://cdn.shopify.com/s/files/1/0780/6114/2355/files/gempages_479745324273894…"
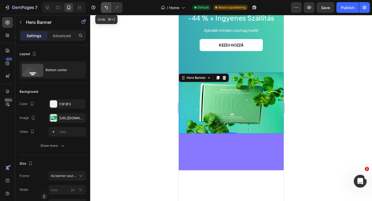
click at [104, 6] on icon "Undo/Redo" at bounding box center [106, 7] width 5 height 5
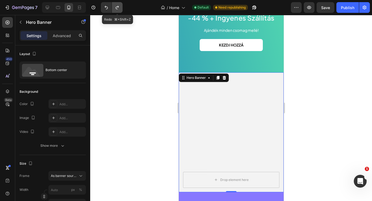
click at [116, 8] on icon "Undo/Redo" at bounding box center [117, 7] width 3 height 3
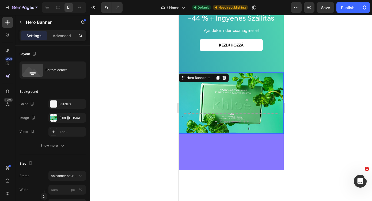
click at [100, 10] on div at bounding box center [111, 7] width 24 height 11
click at [105, 10] on icon "Undo/Redo" at bounding box center [106, 7] width 5 height 5
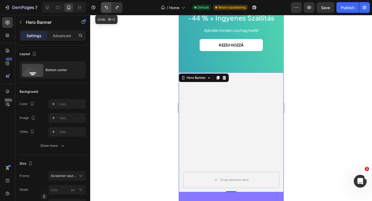
click at [105, 10] on icon "Undo/Redo" at bounding box center [106, 7] width 5 height 5
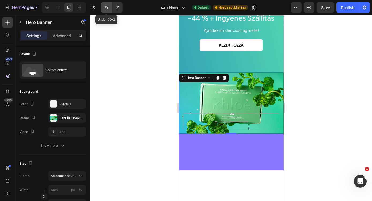
click at [106, 10] on button "Undo/Redo" at bounding box center [106, 7] width 11 height 11
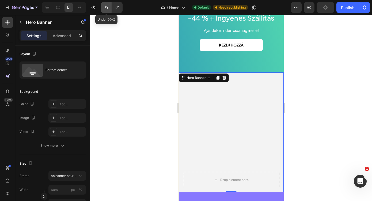
click at [108, 9] on icon "Undo/Redo" at bounding box center [106, 7] width 5 height 5
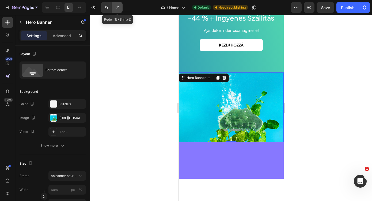
click at [118, 8] on icon "Undo/Redo" at bounding box center [117, 7] width 5 height 5
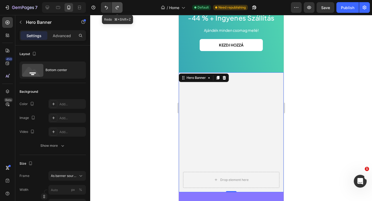
click at [118, 8] on icon "Undo/Redo" at bounding box center [117, 7] width 5 height 5
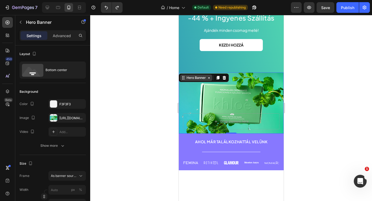
scroll to position [0, 0]
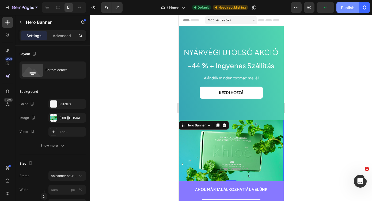
click at [347, 9] on div "Publish" at bounding box center [347, 8] width 13 height 6
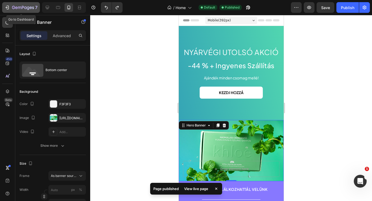
click at [20, 11] on button "7" at bounding box center [21, 7] width 38 height 11
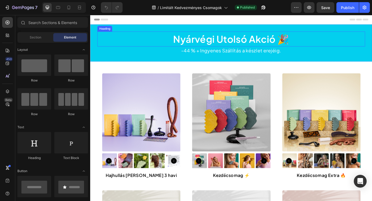
click at [145, 34] on h2 "Nyárvégi Utolsó Akció 🎉" at bounding box center [250, 42] width 305 height 17
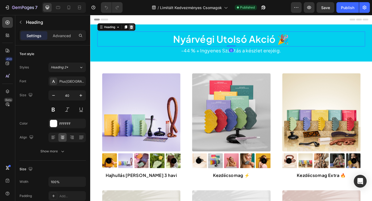
click at [136, 29] on icon at bounding box center [137, 29] width 4 height 4
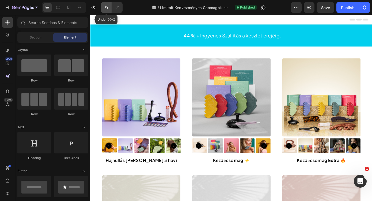
click at [106, 6] on icon "Undo/Redo" at bounding box center [106, 7] width 5 height 5
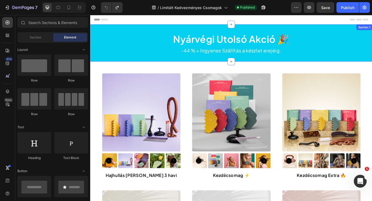
click at [192, 29] on div "Nyárvégi Utolsó Akció 🎉 Heading -44 % + Ingyenes Szállítás a készlet erejéig. H…" at bounding box center [250, 47] width 321 height 42
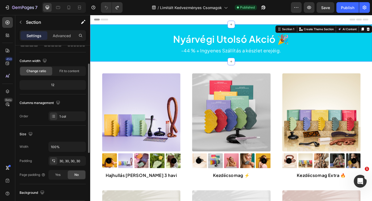
scroll to position [156, 0]
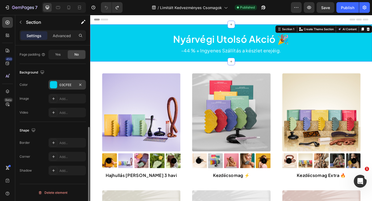
click at [66, 83] on div "03CFEE" at bounding box center [67, 85] width 16 height 5
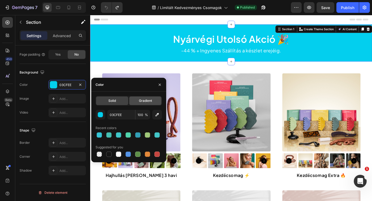
click at [146, 98] on div "Gradient" at bounding box center [145, 101] width 32 height 9
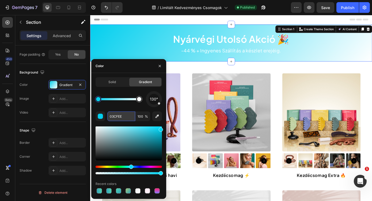
click at [117, 118] on input "03CFEE" at bounding box center [121, 117] width 28 height 10
paste input "#A0C87A"
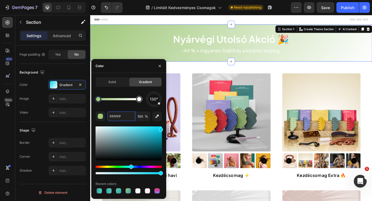
click at [139, 100] on div at bounding box center [139, 99] width 4 height 4
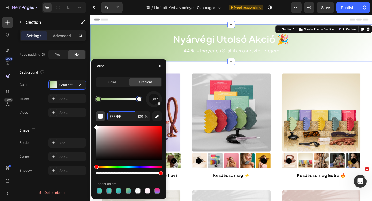
paste input "#329FB6"
type input "#329FB6"
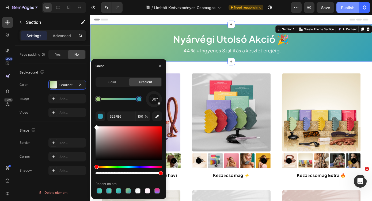
click at [347, 11] on button "Publish" at bounding box center [348, 7] width 22 height 11
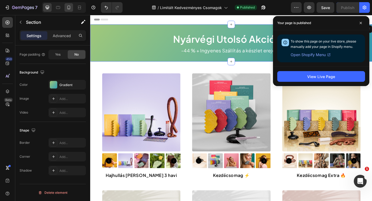
click at [67, 6] on icon at bounding box center [68, 7] width 5 height 5
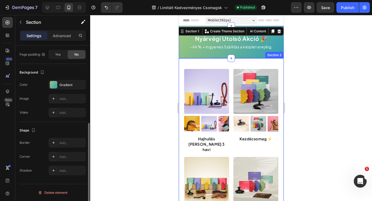
scroll to position [142, 0]
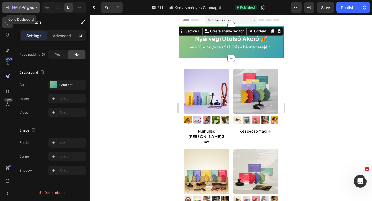
click at [8, 10] on icon "button" at bounding box center [7, 7] width 5 height 5
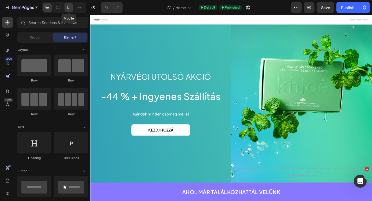
click at [71, 6] on icon at bounding box center [68, 7] width 5 height 5
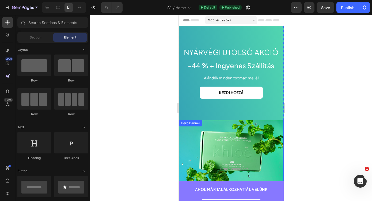
click at [231, 160] on div "Drop element here" at bounding box center [231, 169] width 105 height 25
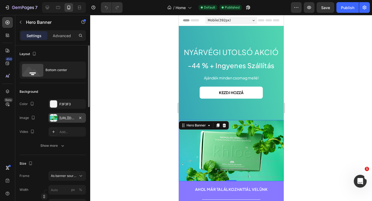
click at [69, 117] on div "[URL][DOMAIN_NAME]" at bounding box center [67, 118] width 16 height 5
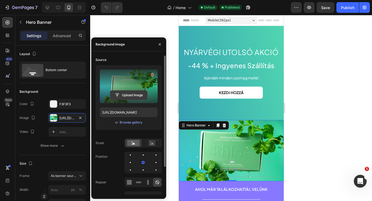
click at [133, 94] on input "file" at bounding box center [128, 95] width 37 height 9
click at [121, 95] on input "file" at bounding box center [128, 95] width 37 height 9
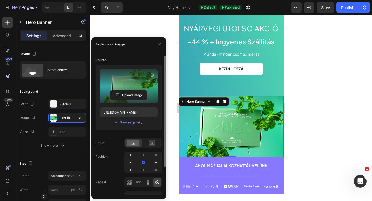
scroll to position [28, 0]
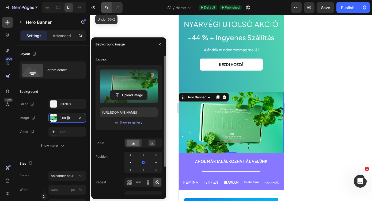
click at [106, 8] on icon "Undo/Redo" at bounding box center [106, 7] width 5 height 5
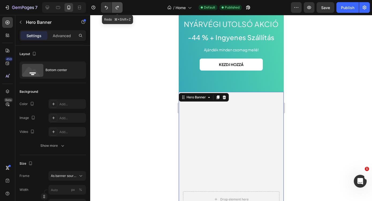
click at [119, 8] on icon "Undo/Redo" at bounding box center [117, 7] width 5 height 5
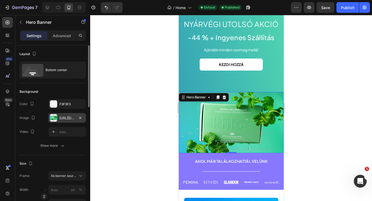
click at [69, 120] on div "[URL][DOMAIN_NAME]" at bounding box center [67, 118] width 16 height 5
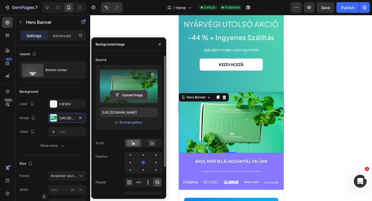
click at [127, 91] on input "file" at bounding box center [128, 95] width 37 height 9
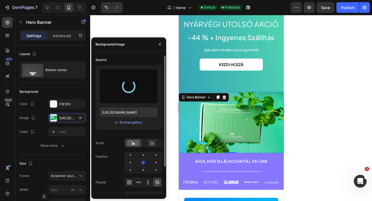
type input "https://cdn.shopify.com/s/files/1/0780/6114/2355/files/gempages_479745324273894…"
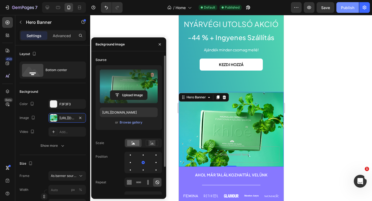
click at [346, 8] on div "Publish" at bounding box center [347, 8] width 13 height 6
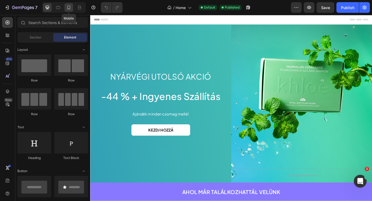
click at [66, 6] on icon at bounding box center [68, 7] width 5 height 5
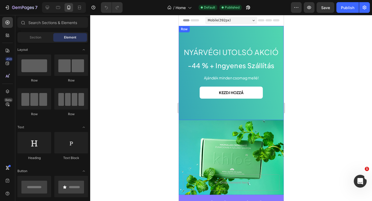
click at [207, 30] on div "Nyárvégi utolsó akció Heading -44 % + Ingyenes Szállítás Heading Ajándék minden…" at bounding box center [231, 73] width 105 height 94
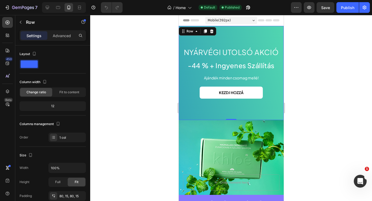
click at [190, 27] on div "Row" at bounding box center [197, 31] width 37 height 9
click at [189, 29] on div "Row" at bounding box center [189, 31] width 9 height 5
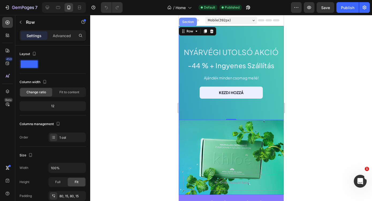
click at [188, 24] on div "Section" at bounding box center [188, 22] width 18 height 9
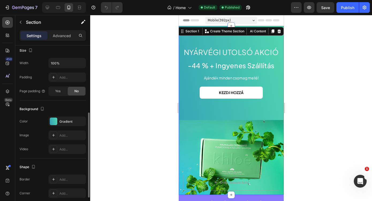
scroll to position [136, 0]
click at [65, 122] on div "Gradient" at bounding box center [67, 121] width 16 height 5
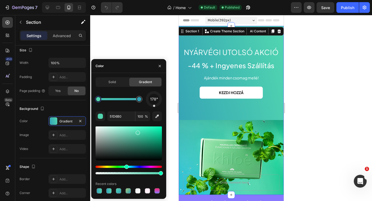
drag, startPoint x: 149, startPoint y: 104, endPoint x: 154, endPoint y: 107, distance: 6.3
click at [154, 107] on div at bounding box center [154, 99] width 17 height 17
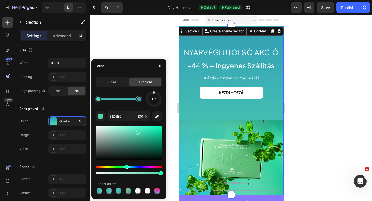
drag, startPoint x: 154, startPoint y: 107, endPoint x: 154, endPoint y: 93, distance: 14.2
click at [154, 93] on div at bounding box center [154, 99] width 16 height 16
drag, startPoint x: 154, startPoint y: 93, endPoint x: 154, endPoint y: 108, distance: 15.8
click at [154, 108] on div "180° 51D6B0 100 % Recent colors" at bounding box center [129, 143] width 66 height 104
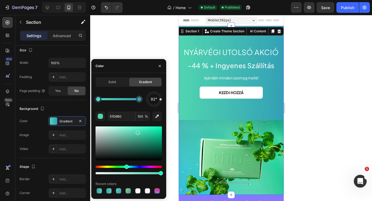
drag, startPoint x: 154, startPoint y: 107, endPoint x: 163, endPoint y: 100, distance: 11.2
click at [163, 100] on div "Solid Gradient 92° 51D6B0 100 % Recent colors" at bounding box center [128, 136] width 75 height 118
drag, startPoint x: 163, startPoint y: 100, endPoint x: 162, endPoint y: 96, distance: 3.8
click at [162, 96] on div "Solid Gradient 92° 51D6B0 100 % Recent colors" at bounding box center [128, 136] width 75 height 118
drag, startPoint x: 161, startPoint y: 101, endPoint x: 159, endPoint y: 95, distance: 7.2
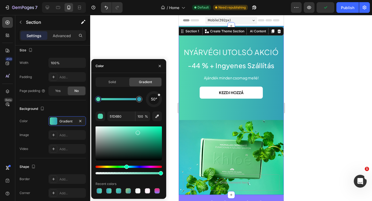
click at [159, 95] on div at bounding box center [154, 99] width 23 height 23
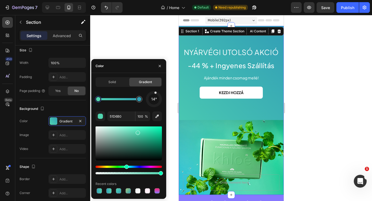
drag, startPoint x: 159, startPoint y: 95, endPoint x: 155, endPoint y: 94, distance: 3.5
click at [155, 94] on div "14°" at bounding box center [154, 99] width 16 height 16
click at [156, 94] on div "18°" at bounding box center [154, 99] width 16 height 16
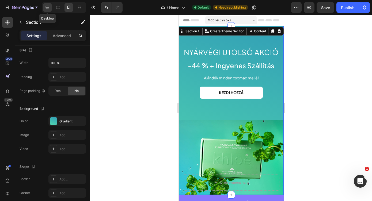
click at [47, 7] on icon at bounding box center [47, 7] width 3 height 3
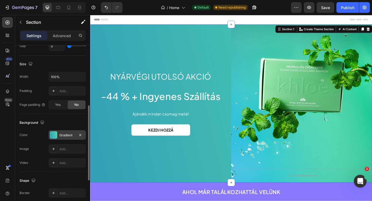
click at [67, 135] on div "Gradient" at bounding box center [67, 135] width 16 height 5
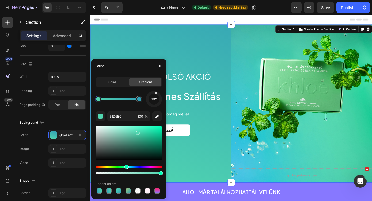
drag, startPoint x: 148, startPoint y: 103, endPoint x: 157, endPoint y: 91, distance: 14.9
click at [157, 91] on div "18°" at bounding box center [154, 99] width 16 height 16
click at [233, 76] on div "Nyárvégi utolsó akció Heading -44 % + Ingyenes Szállítás Heading Ajándék minden…" at bounding box center [170, 116] width 161 height 180
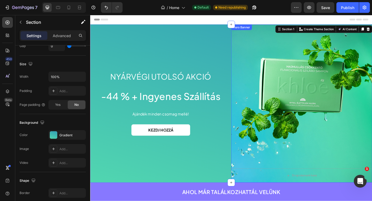
click at [296, 146] on div "Background Image" at bounding box center [331, 116] width 161 height 180
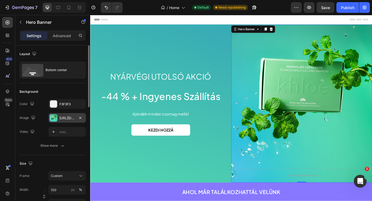
click at [72, 117] on div "https://cdn.shopify.com/s/files/1/0780/6114/2355/files/gempages_479745324273894…" at bounding box center [67, 118] width 16 height 5
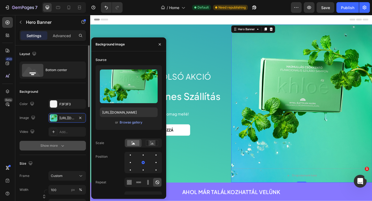
click at [56, 148] on div "Show more" at bounding box center [52, 145] width 25 height 5
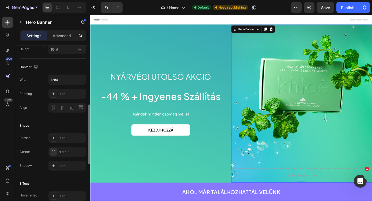
scroll to position [183, 0]
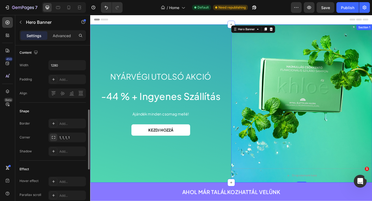
click at [124, 48] on div "Nyárvégi utolsó akció Heading -44 % + Ingyenes Szállítás Heading Ajándék minden…" at bounding box center [170, 116] width 161 height 180
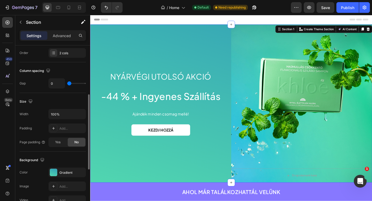
scroll to position [105, 0]
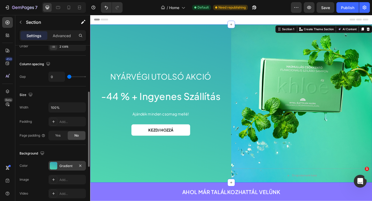
click at [61, 165] on div "Gradient" at bounding box center [67, 166] width 16 height 5
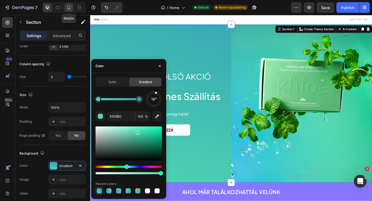
click at [65, 7] on div at bounding box center [69, 7] width 9 height 9
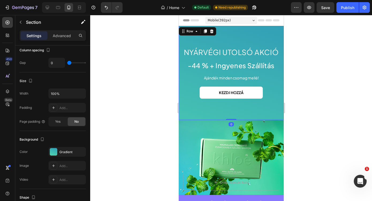
click at [188, 104] on div "Nyárvégi utolsó akció Heading -44 % + Ingyenes Szállítás Heading Ajándék minden…" at bounding box center [231, 73] width 105 height 94
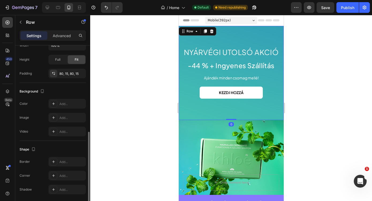
scroll to position [142, 0]
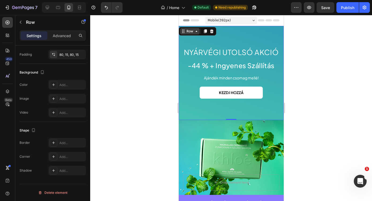
click at [182, 31] on icon at bounding box center [183, 31] width 4 height 4
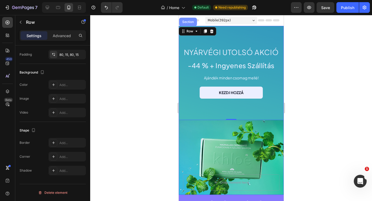
click at [186, 24] on div "Section" at bounding box center [188, 22] width 18 height 9
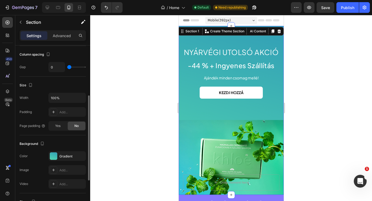
scroll to position [102, 0]
click at [60, 154] on div "Gradient" at bounding box center [67, 155] width 16 height 5
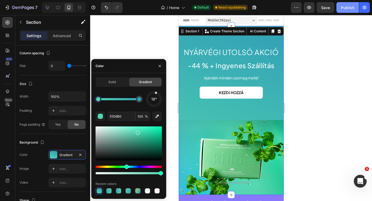
click at [348, 3] on button "Publish" at bounding box center [348, 7] width 22 height 11
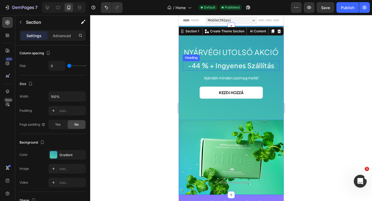
click at [212, 57] on div "Nyárvégi utolsó akció Heading -44 % + Ingyenes Szállítás Heading Ajándék minden…" at bounding box center [231, 72] width 97 height 51
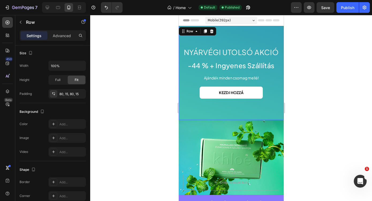
scroll to position [0, 0]
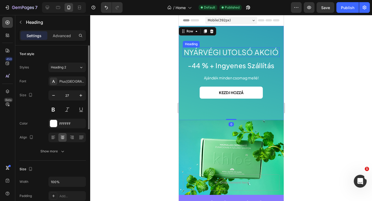
click at [207, 55] on h2 "Nyárvégi utolsó akció" at bounding box center [231, 52] width 97 height 10
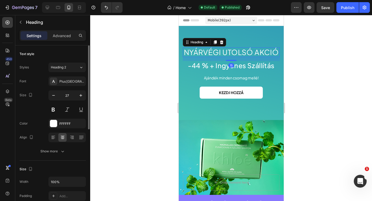
click at [207, 55] on h2 "Nyárvégi utolsó akció" at bounding box center [231, 52] width 97 height 10
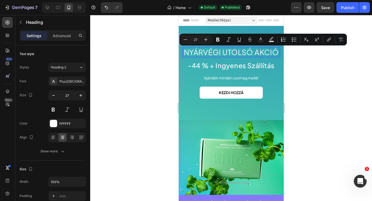
click at [204, 54] on p "Nyárvégi utolsó akció" at bounding box center [231, 52] width 96 height 9
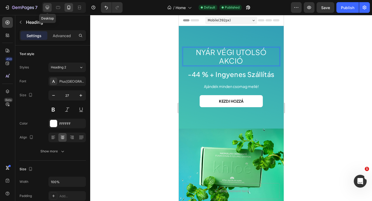
click at [45, 8] on icon at bounding box center [47, 7] width 5 height 5
type input "33"
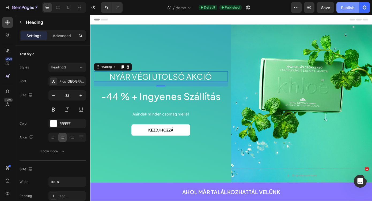
click at [350, 9] on div "Publish" at bounding box center [347, 8] width 13 height 6
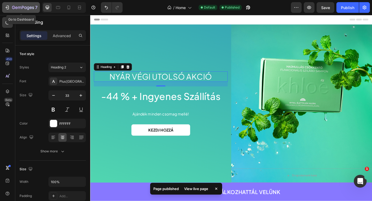
click at [20, 6] on icon "button" at bounding box center [23, 8] width 22 height 5
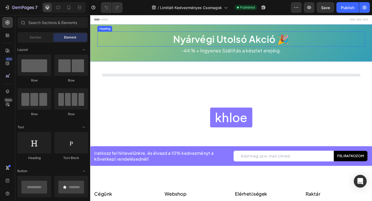
click at [207, 42] on h2 "Nyárvégi Utolsó Akció 🎉" at bounding box center [250, 42] width 305 height 17
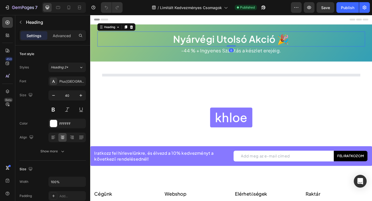
click at [211, 43] on h2 "Nyárvégi Utolsó Akció 🎉" at bounding box center [250, 42] width 305 height 17
click at [211, 43] on p "Nyárvégi Utolsó Akció 🎉" at bounding box center [251, 43] width 304 height 16
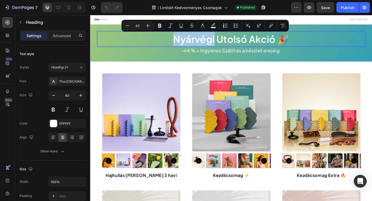
click at [211, 43] on p "Nyárvégi Utolsó Akció 🎉" at bounding box center [251, 43] width 304 height 16
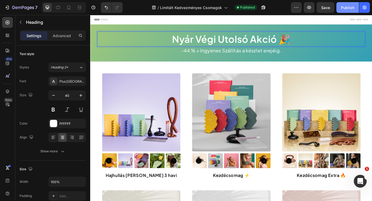
click at [342, 6] on div "Publish" at bounding box center [347, 8] width 13 height 6
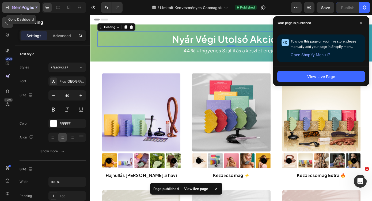
click at [18, 10] on div "7" at bounding box center [24, 7] width 25 height 6
